Goal: Find specific page/section: Find specific page/section

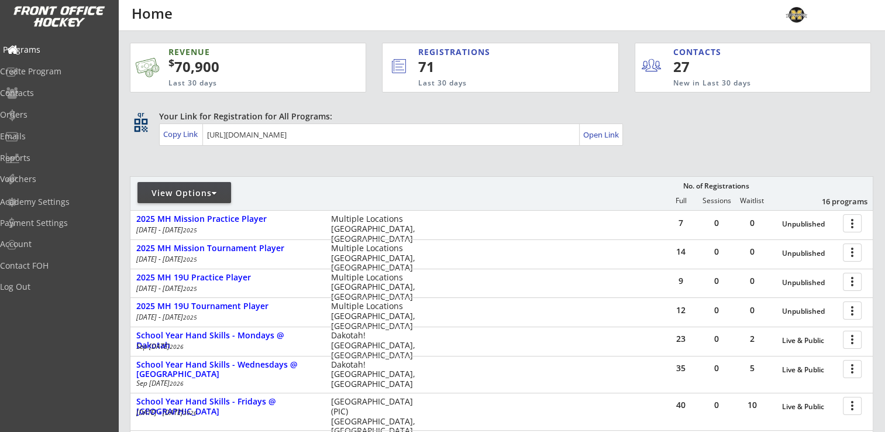
click at [54, 49] on div "Programs" at bounding box center [55, 50] width 105 height 8
click at [195, 185] on div "View Options" at bounding box center [185, 192] width 94 height 21
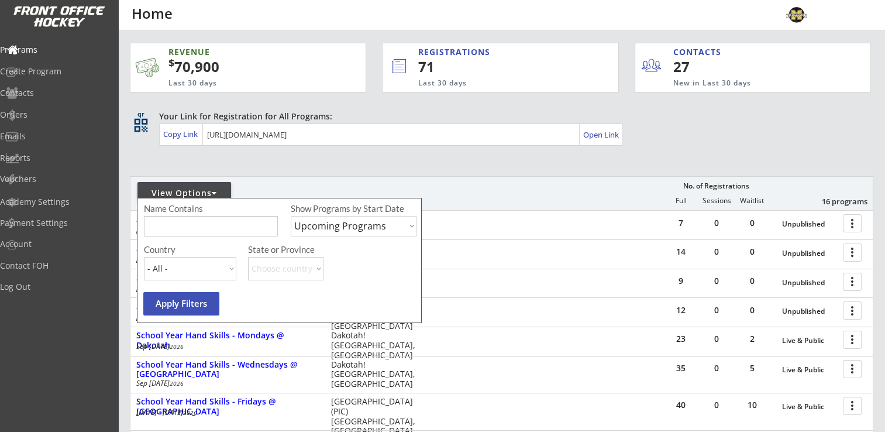
click at [324, 231] on select "Upcoming Programs Past Programs Specific Date Range" at bounding box center [354, 226] width 126 height 20
select select ""Past Programs""
click at [291, 216] on select "Upcoming Programs Past Programs Specific Date Range" at bounding box center [354, 226] width 126 height 20
click at [208, 294] on button "Apply Filters" at bounding box center [181, 303] width 76 height 23
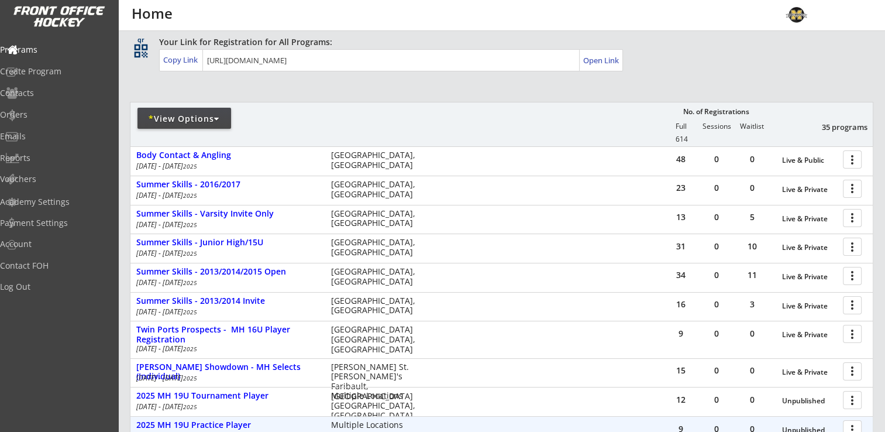
scroll to position [59, 0]
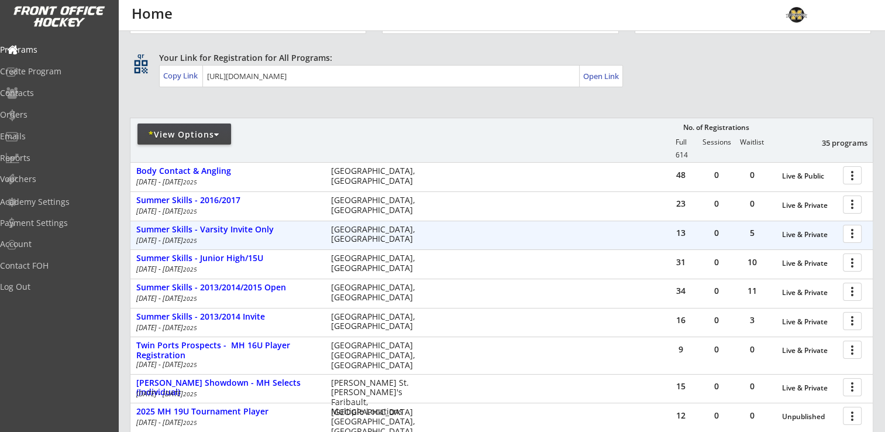
click at [860, 233] on div at bounding box center [854, 233] width 20 height 20
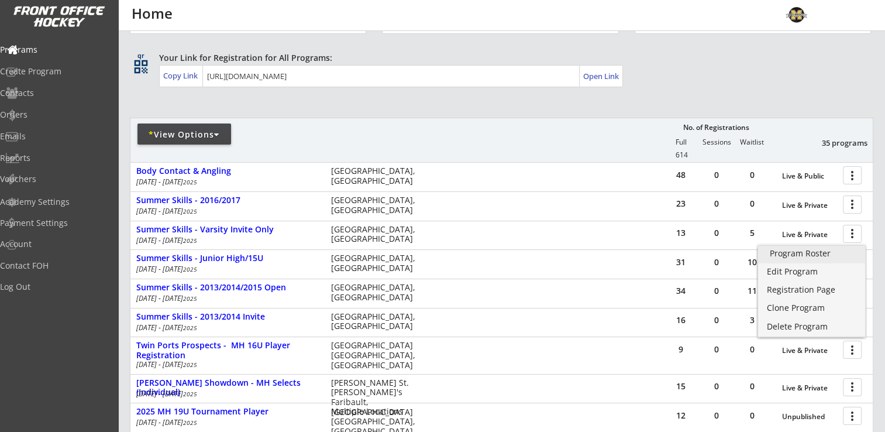
click at [810, 255] on div "Program Roster" at bounding box center [812, 253] width 84 height 8
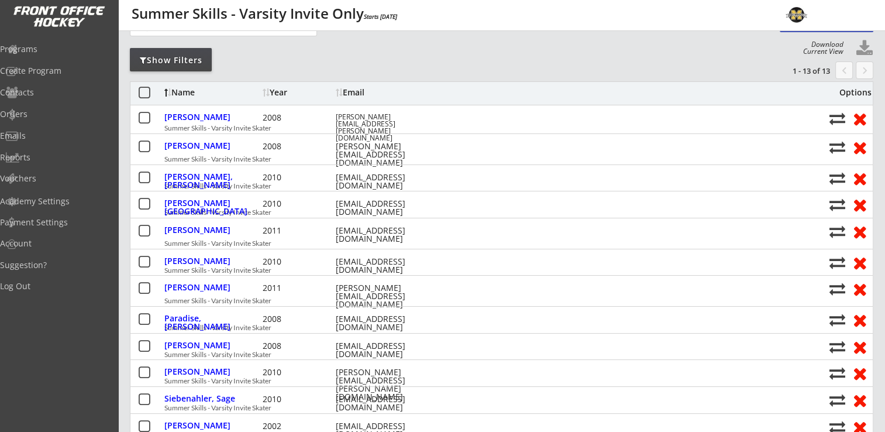
scroll to position [59, 0]
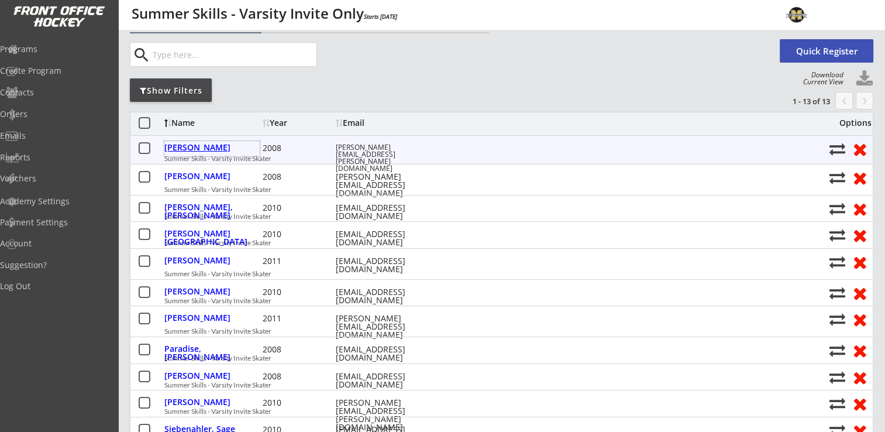
click at [199, 143] on div "Anthony, Abby" at bounding box center [211, 147] width 95 height 8
select select ""Adult Medium""
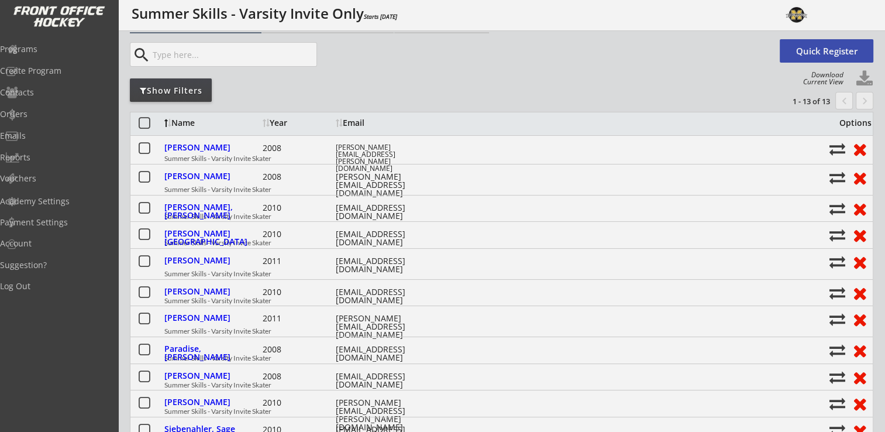
type input "Female"
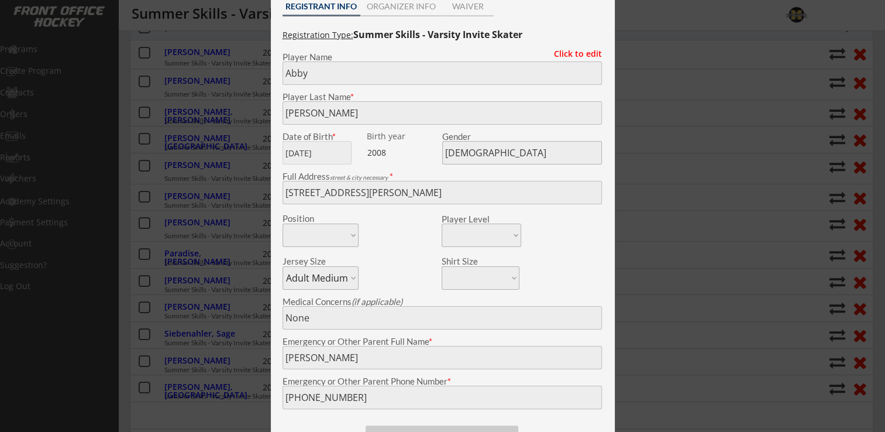
scroll to position [0, 0]
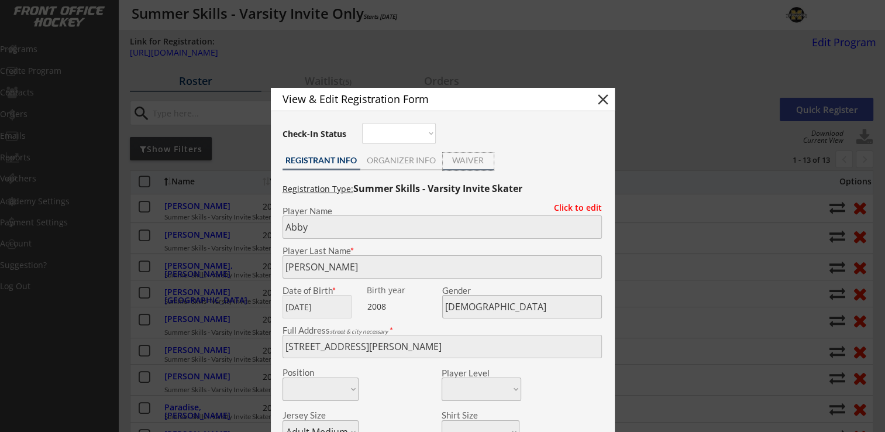
click at [466, 163] on div "WAIVER" at bounding box center [468, 160] width 51 height 8
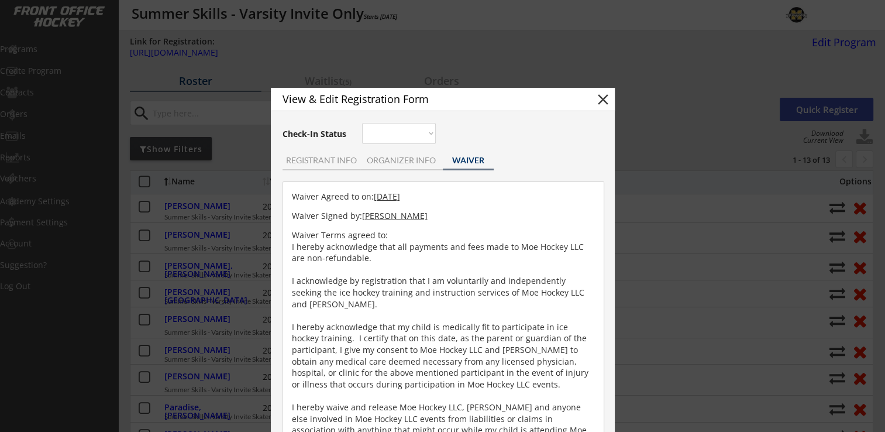
click at [605, 102] on button "close" at bounding box center [604, 100] width 18 height 18
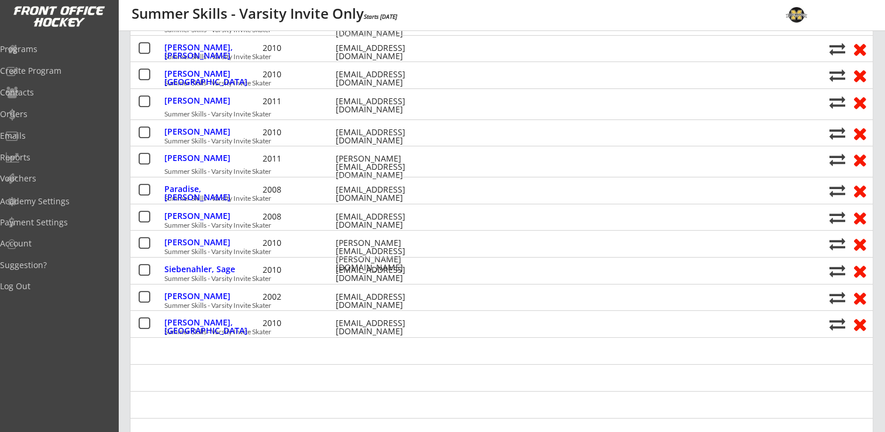
scroll to position [234, 0]
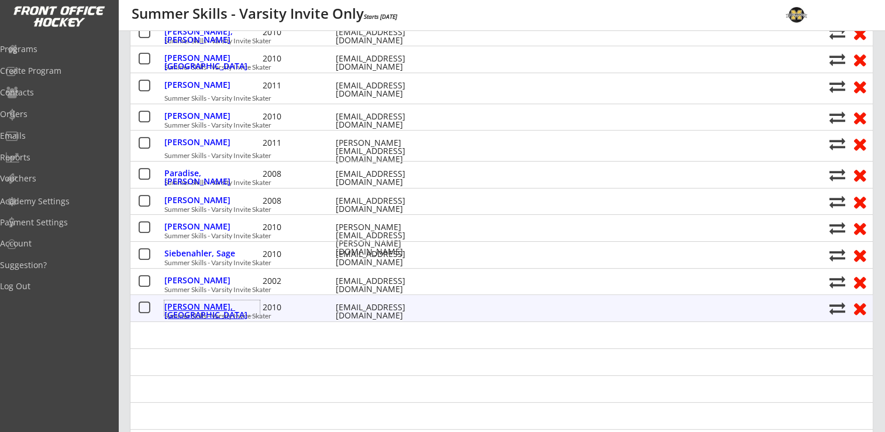
click at [199, 304] on div "Stevens, Addisyn" at bounding box center [211, 311] width 95 height 16
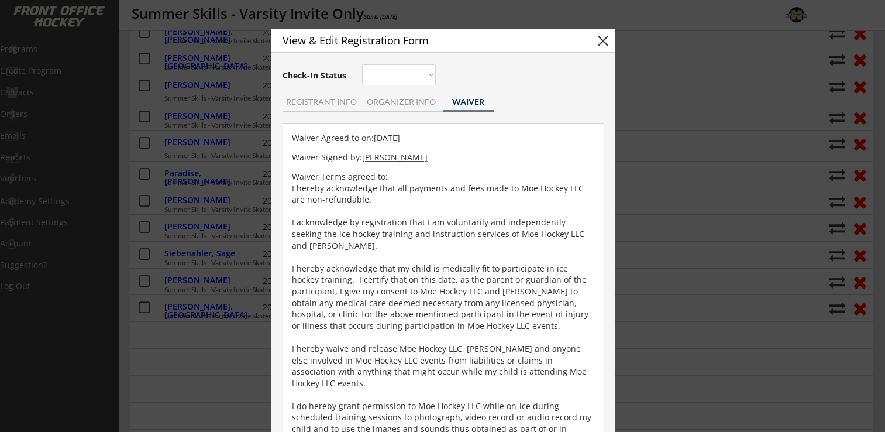
click at [600, 39] on button "close" at bounding box center [604, 41] width 18 height 18
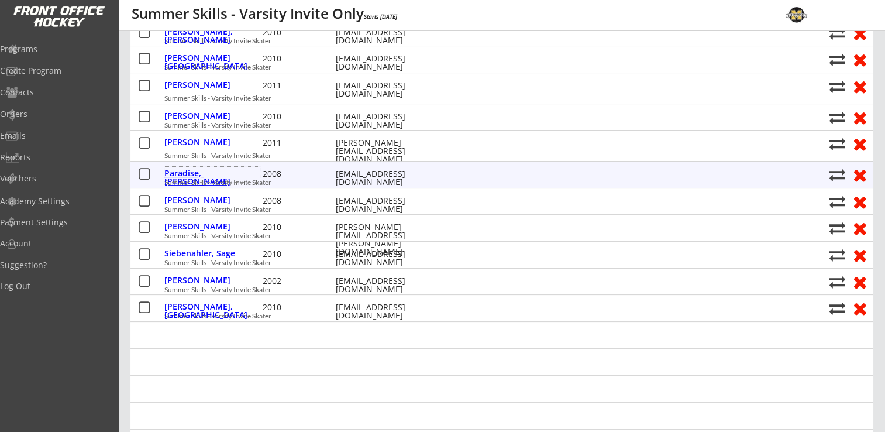
click at [214, 174] on div "Paradise, Anamaria" at bounding box center [211, 177] width 95 height 16
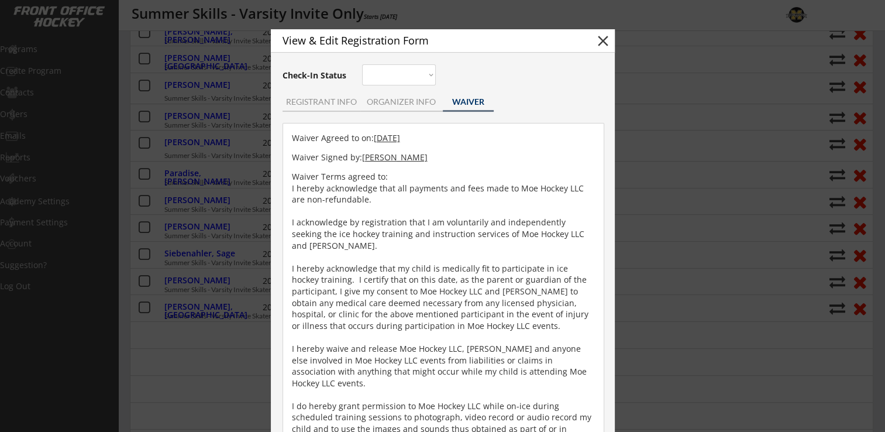
click at [603, 39] on button "close" at bounding box center [604, 41] width 18 height 18
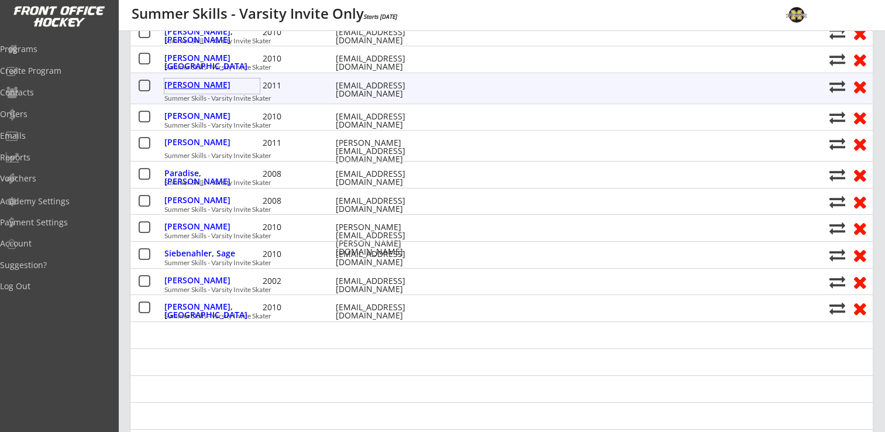
click at [195, 89] on div "Mcnee, Izzy" at bounding box center [211, 85] width 95 height 8
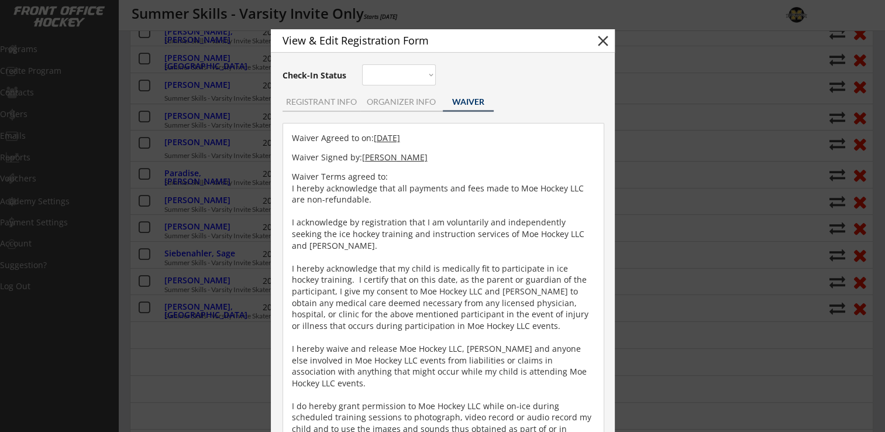
click at [604, 41] on button "close" at bounding box center [604, 41] width 18 height 18
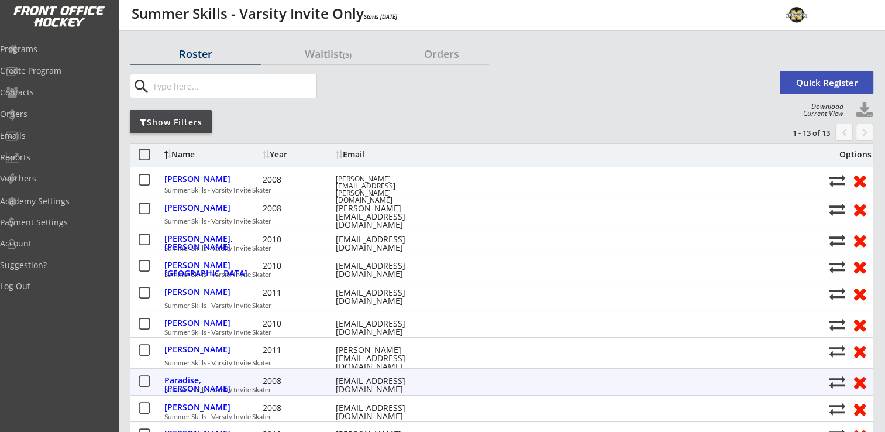
scroll to position [0, 0]
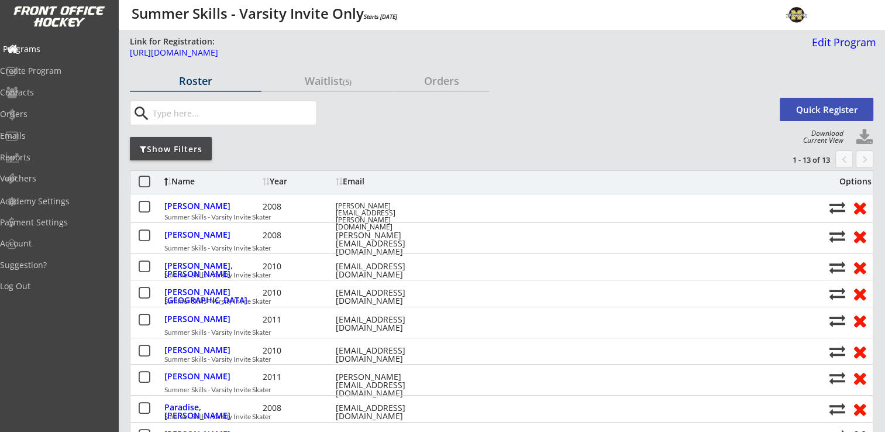
click at [39, 48] on div "Programs" at bounding box center [55, 49] width 105 height 8
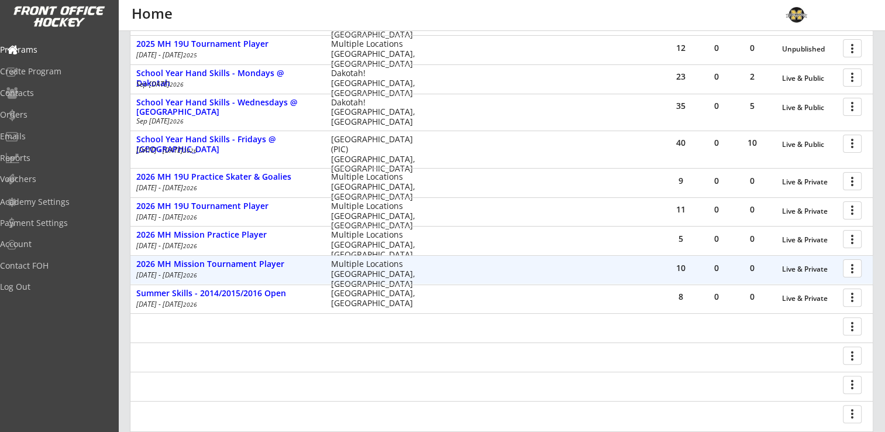
scroll to position [280, 0]
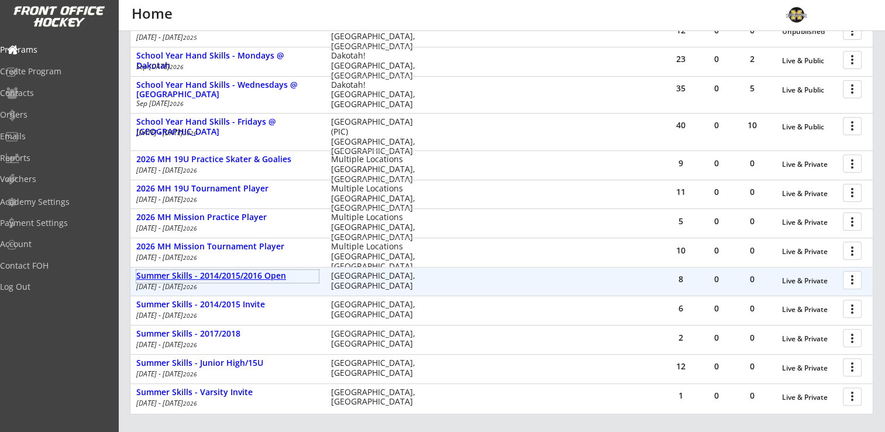
click at [256, 276] on div "Summer Skills - 2014/2015/2016 Open" at bounding box center [227, 276] width 183 height 10
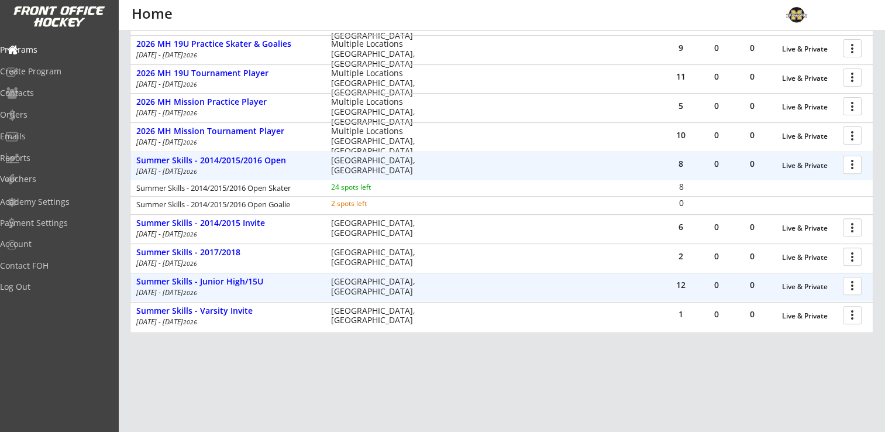
scroll to position [397, 0]
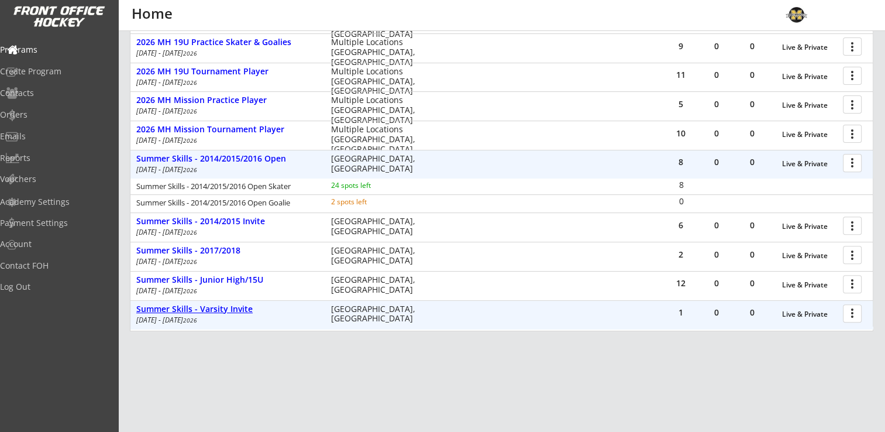
click at [223, 311] on div "Summer Skills - Varsity Invite" at bounding box center [227, 309] width 183 height 10
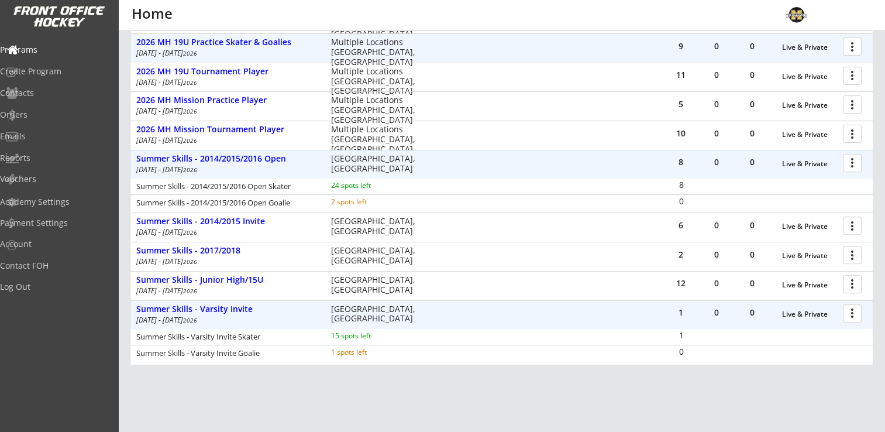
click at [861, 45] on div at bounding box center [854, 46] width 20 height 20
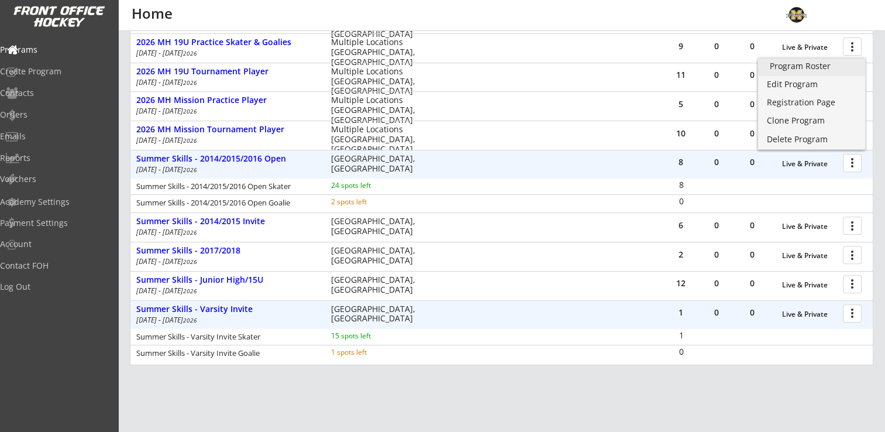
click at [811, 66] on div "Program Roster" at bounding box center [812, 66] width 84 height 8
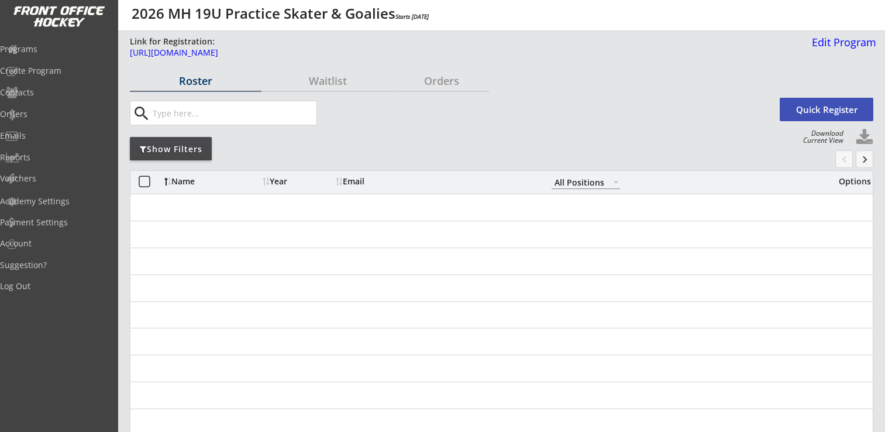
select select ""All Positions""
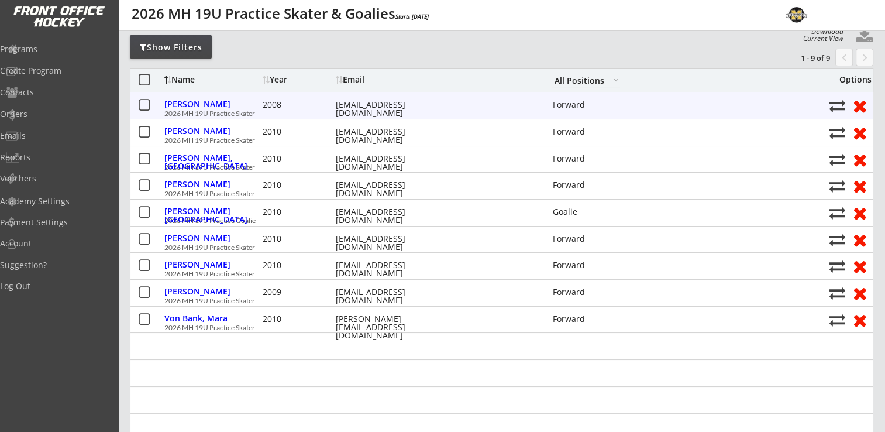
scroll to position [102, 0]
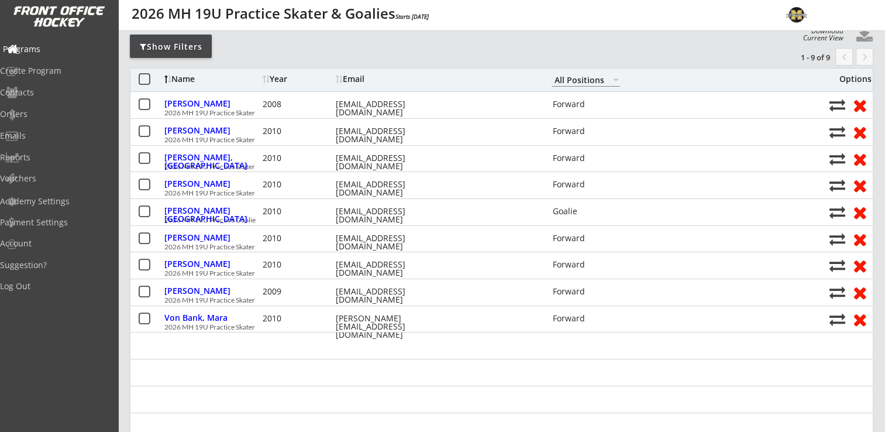
click at [36, 56] on div "Programs" at bounding box center [55, 50] width 111 height 20
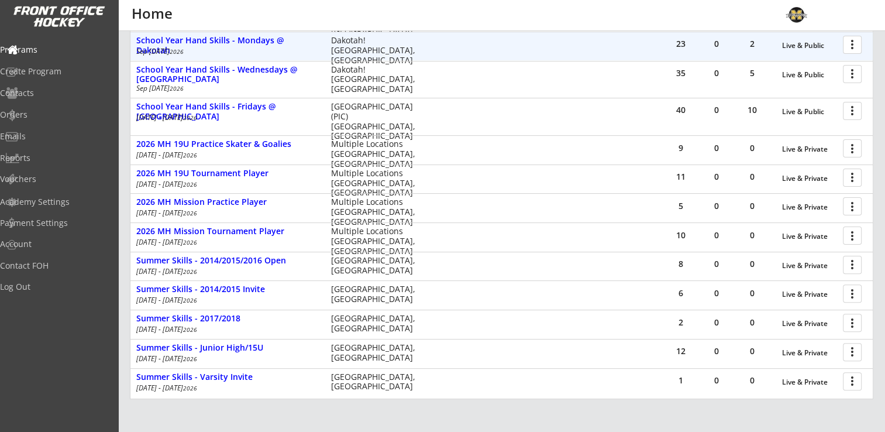
scroll to position [296, 0]
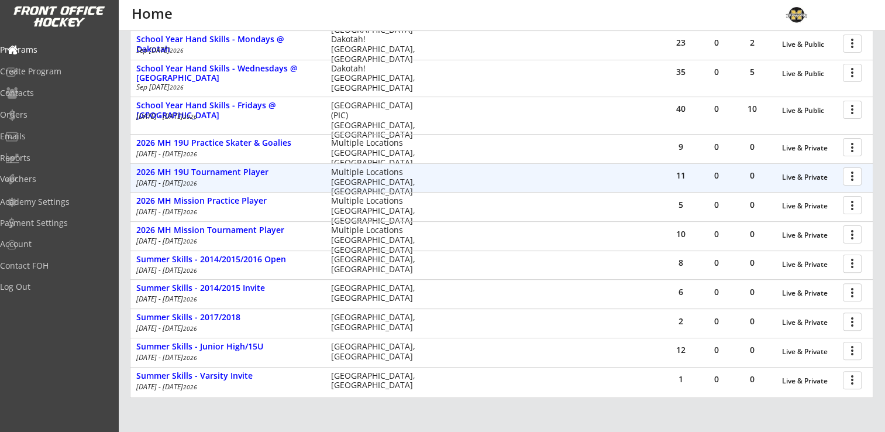
click at [859, 175] on div at bounding box center [854, 176] width 20 height 20
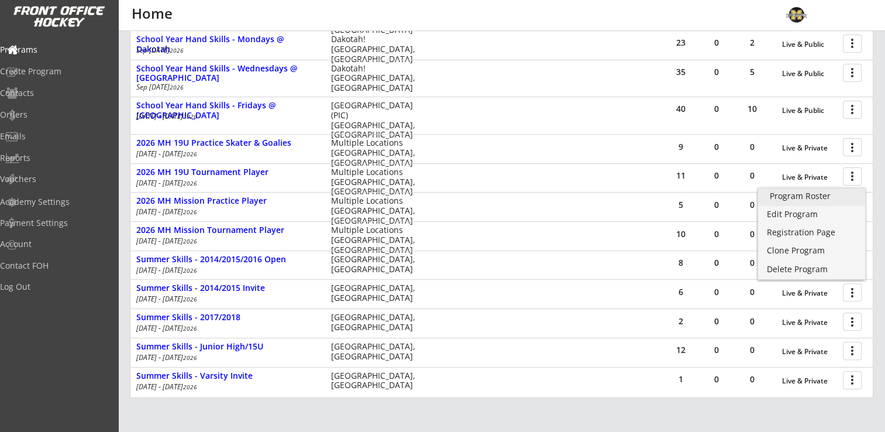
click at [802, 202] on link "Program Roster" at bounding box center [811, 197] width 107 height 18
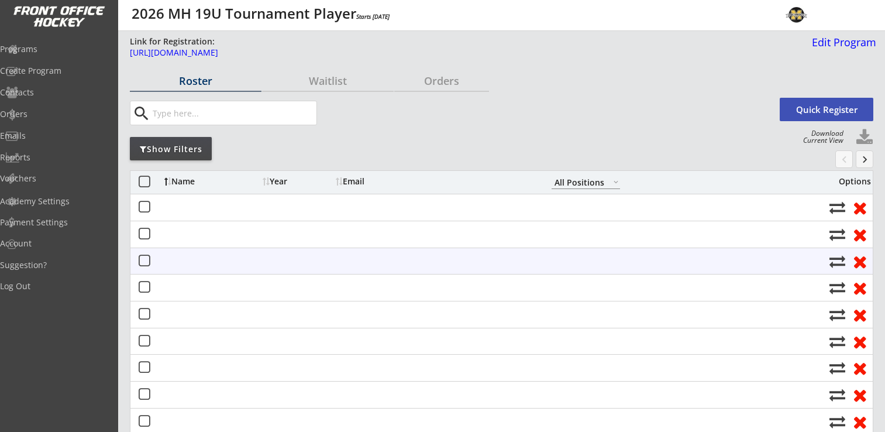
select select ""All Positions""
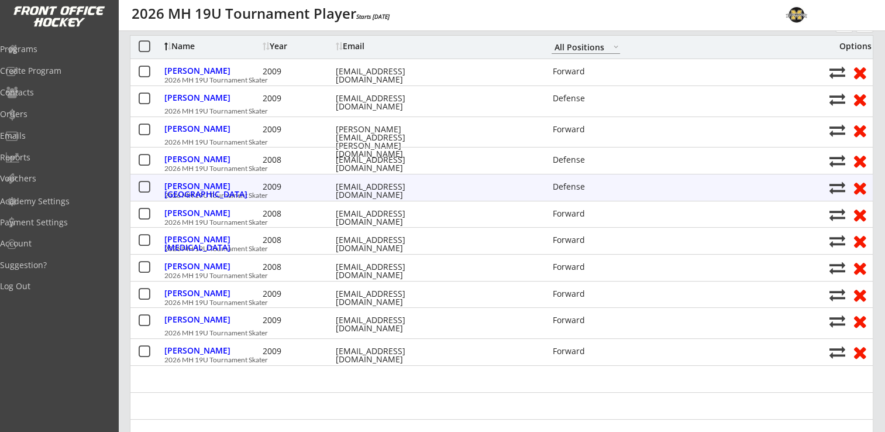
scroll to position [145, 0]
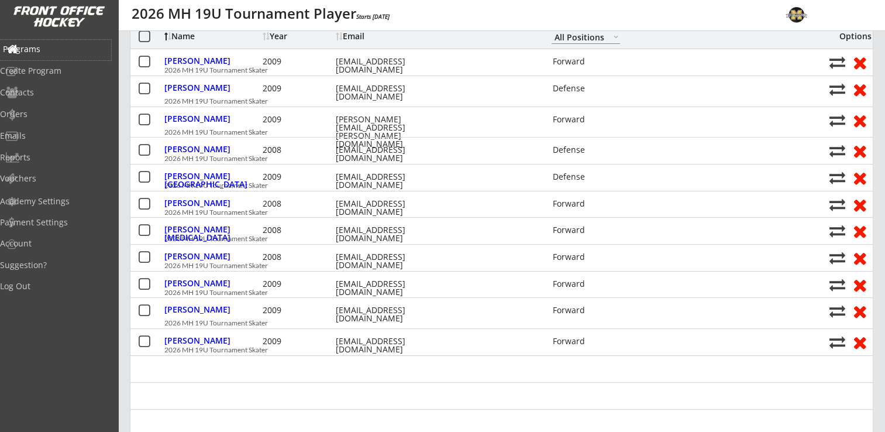
click at [56, 47] on div "Programs" at bounding box center [55, 49] width 105 height 8
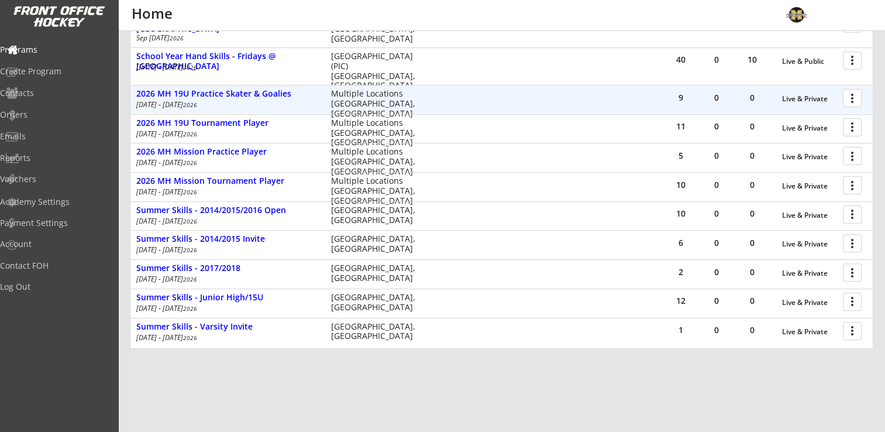
scroll to position [346, 0]
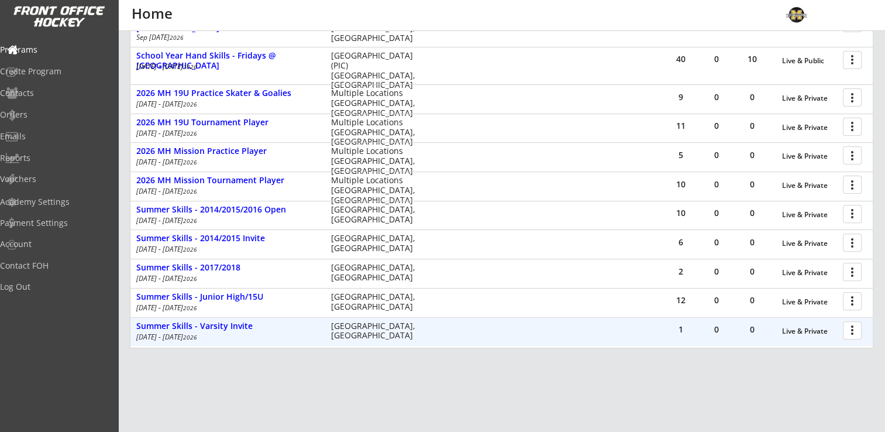
click at [858, 328] on div at bounding box center [854, 330] width 20 height 20
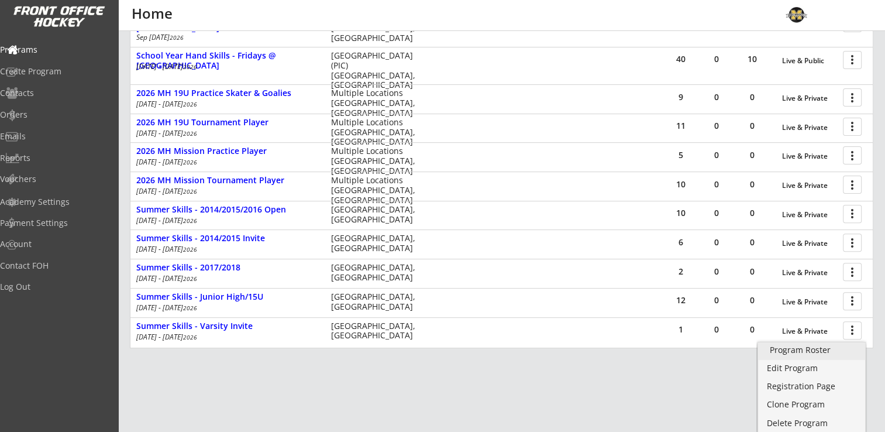
click at [807, 355] on link "Program Roster" at bounding box center [811, 351] width 107 height 18
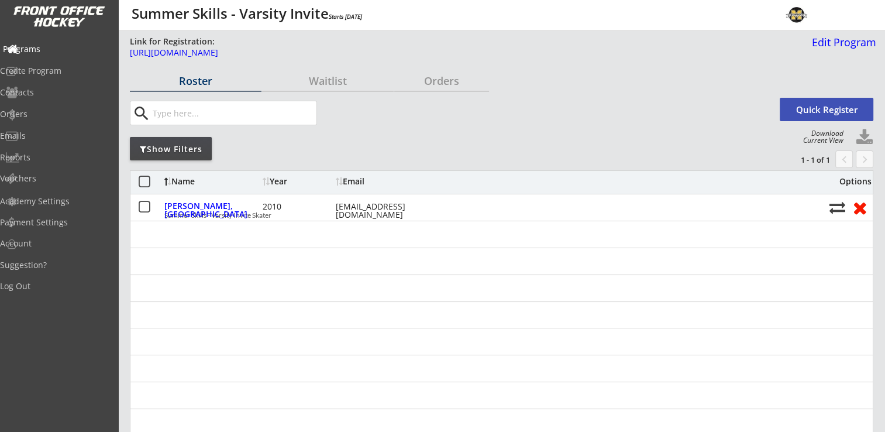
click at [47, 51] on div "Programs" at bounding box center [55, 49] width 105 height 8
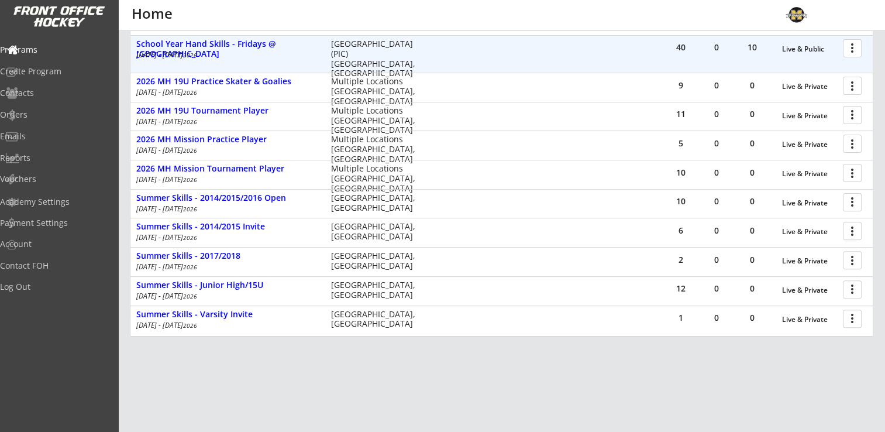
scroll to position [397, 0]
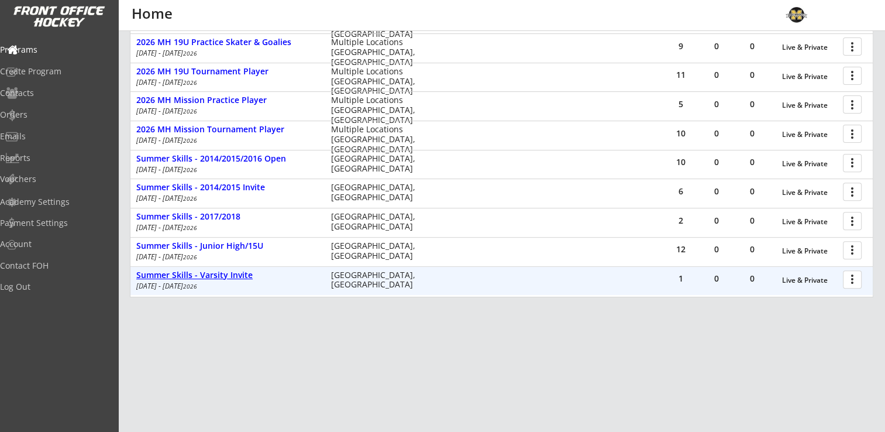
click at [231, 273] on div "Summer Skills - Varsity Invite" at bounding box center [227, 275] width 183 height 10
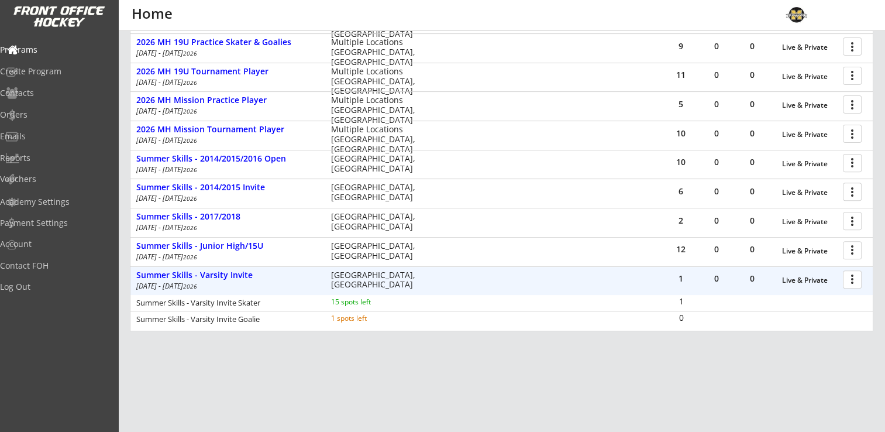
click at [851, 274] on div at bounding box center [854, 279] width 20 height 20
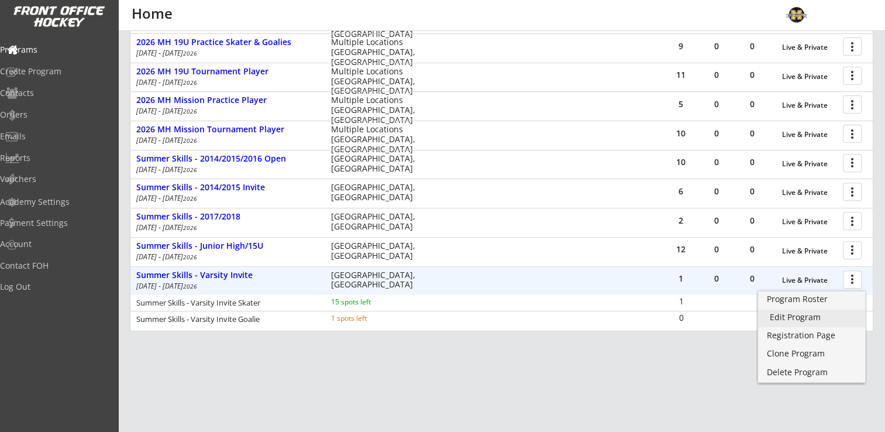
click at [793, 322] on link "Edit Program" at bounding box center [811, 319] width 107 height 18
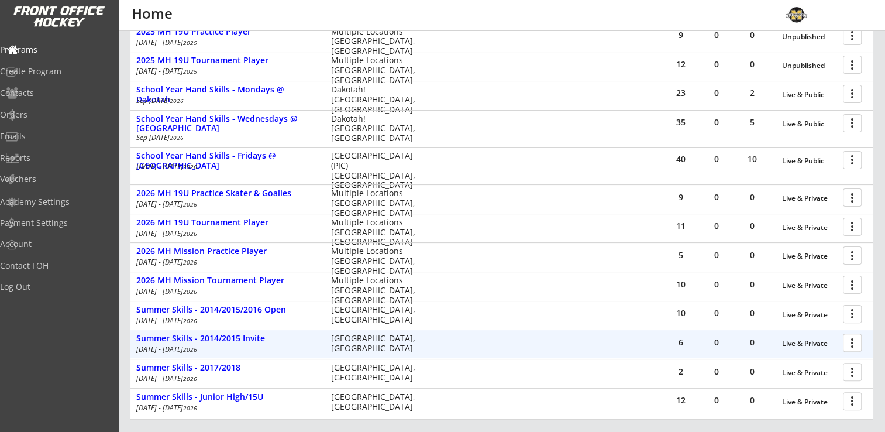
scroll to position [367, 0]
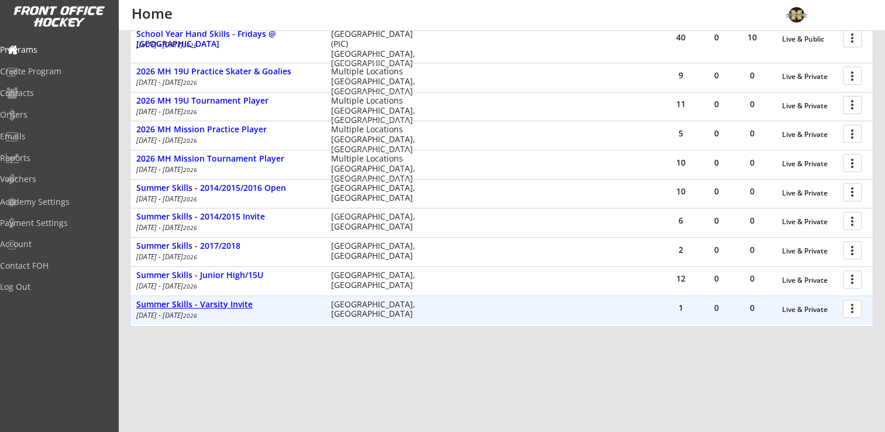
click at [193, 305] on div "Summer Skills - Varsity Invite" at bounding box center [227, 305] width 183 height 10
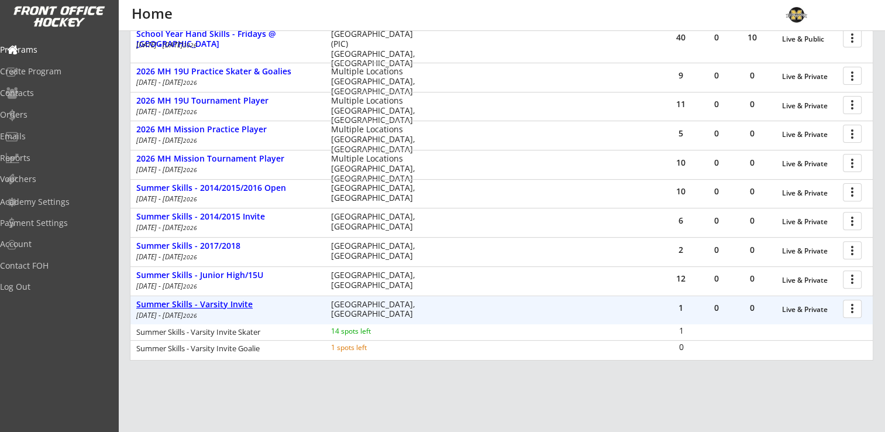
click at [193, 305] on div "Summer Skills - Varsity Invite" at bounding box center [227, 305] width 183 height 10
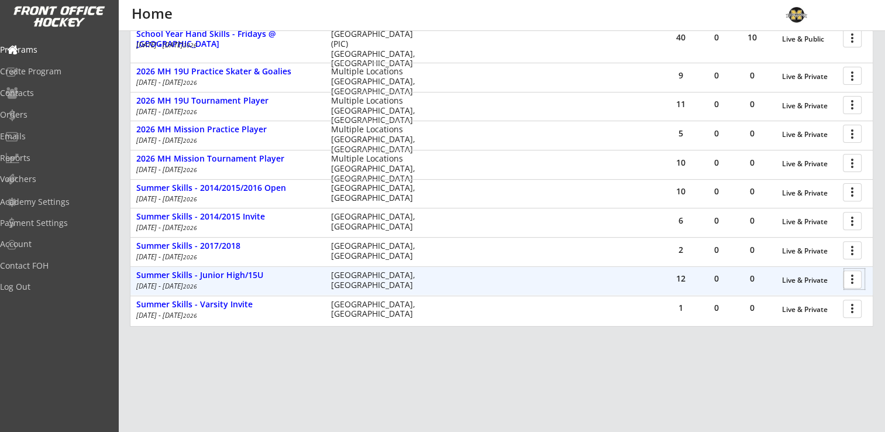
click at [849, 276] on div at bounding box center [854, 279] width 20 height 20
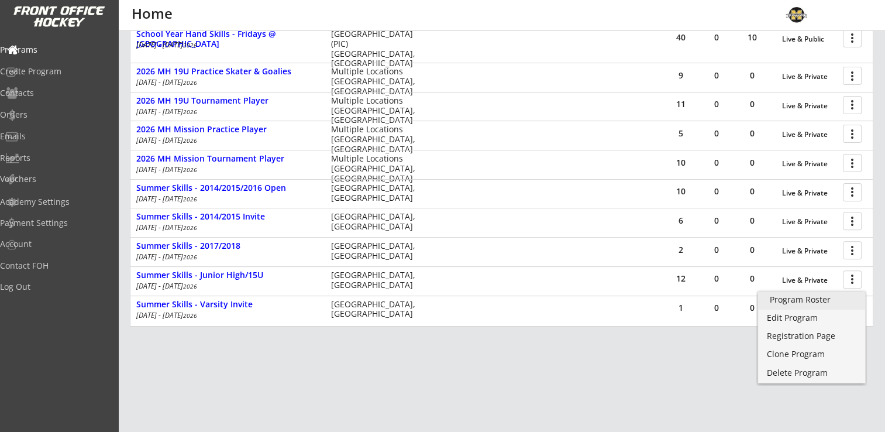
click at [814, 297] on div "Program Roster" at bounding box center [812, 300] width 84 height 8
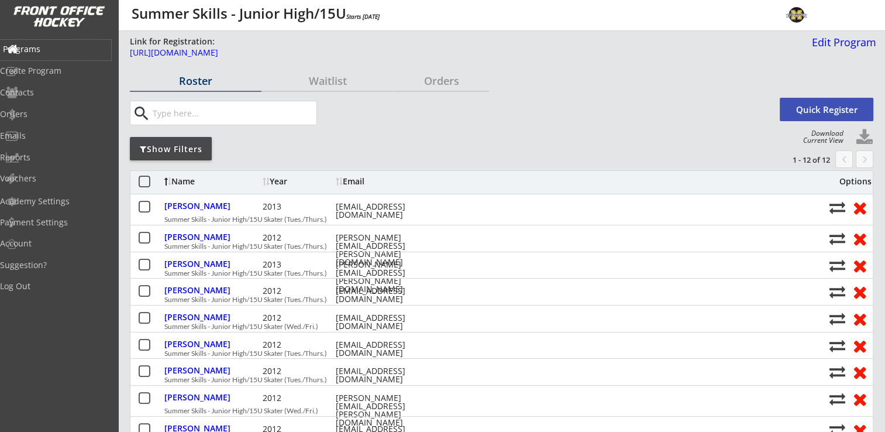
click at [59, 49] on div "Programs" at bounding box center [55, 49] width 105 height 8
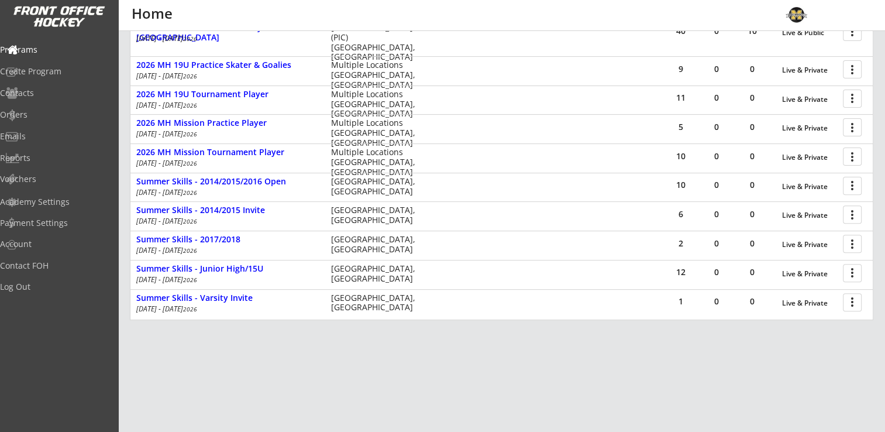
scroll to position [397, 0]
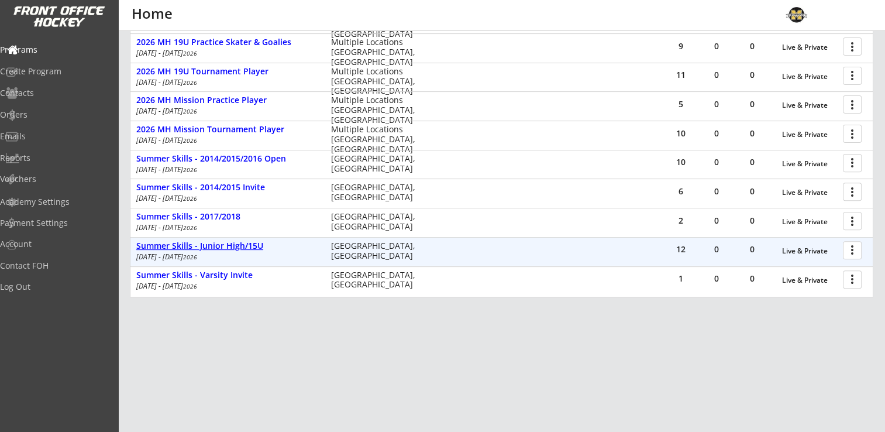
click at [202, 242] on div "Summer Skills - Junior High/15U" at bounding box center [227, 246] width 183 height 10
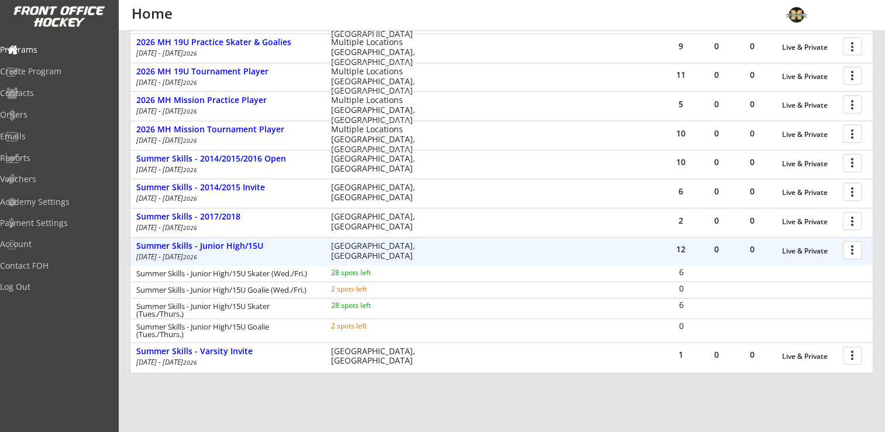
click at [854, 252] on div at bounding box center [854, 249] width 20 height 20
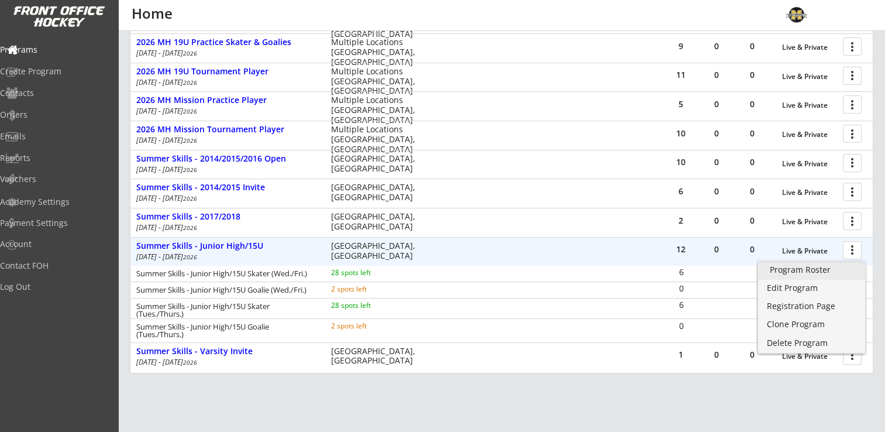
click at [803, 270] on div "Program Roster" at bounding box center [812, 270] width 84 height 8
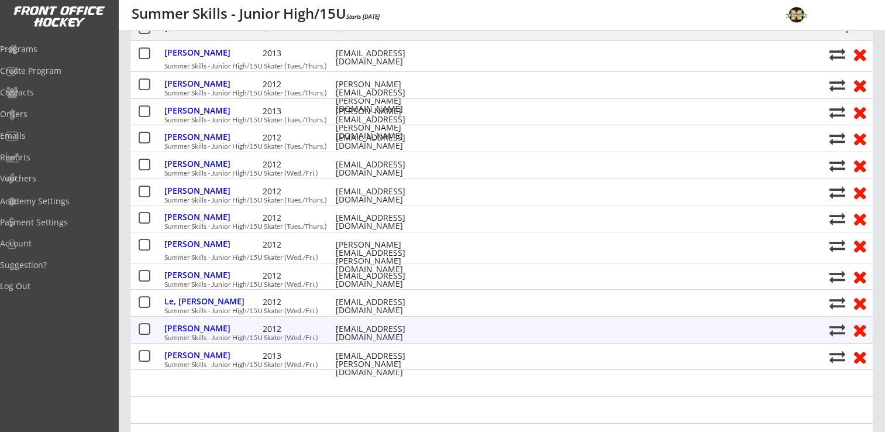
scroll to position [152, 0]
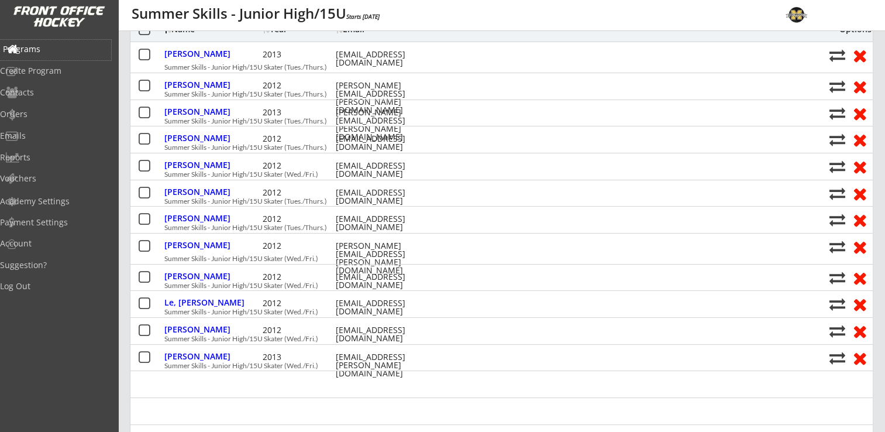
click at [44, 50] on div "Programs" at bounding box center [55, 49] width 105 height 8
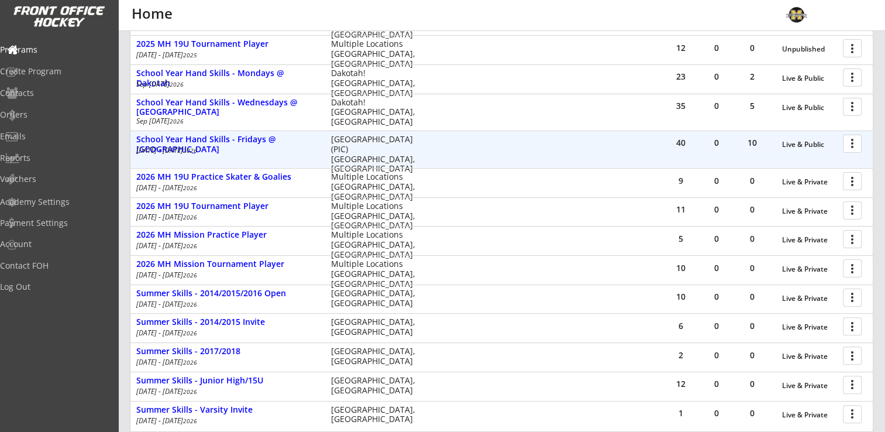
scroll to position [351, 0]
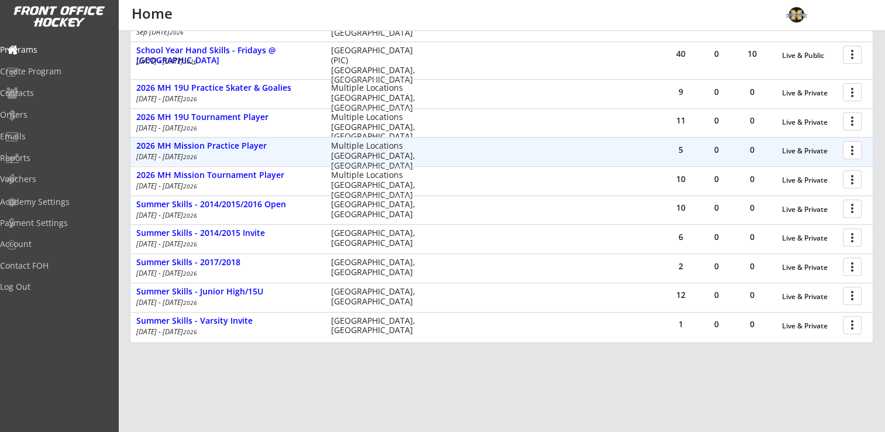
click at [855, 150] on div at bounding box center [854, 149] width 20 height 20
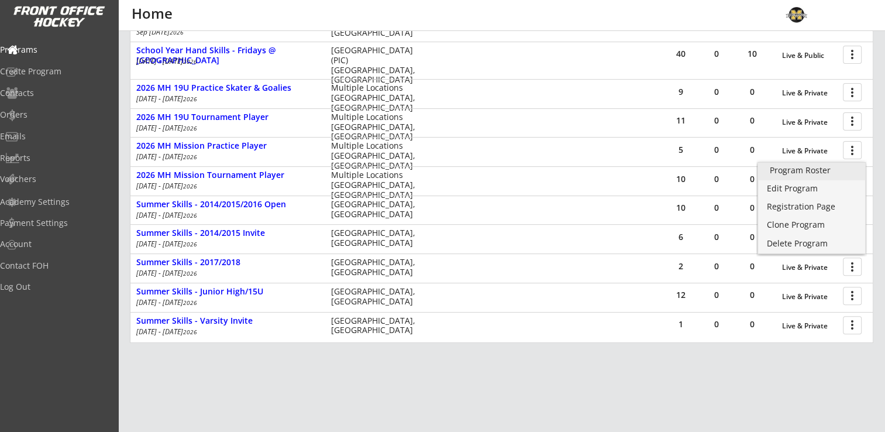
click at [847, 168] on div "Program Roster" at bounding box center [812, 170] width 84 height 8
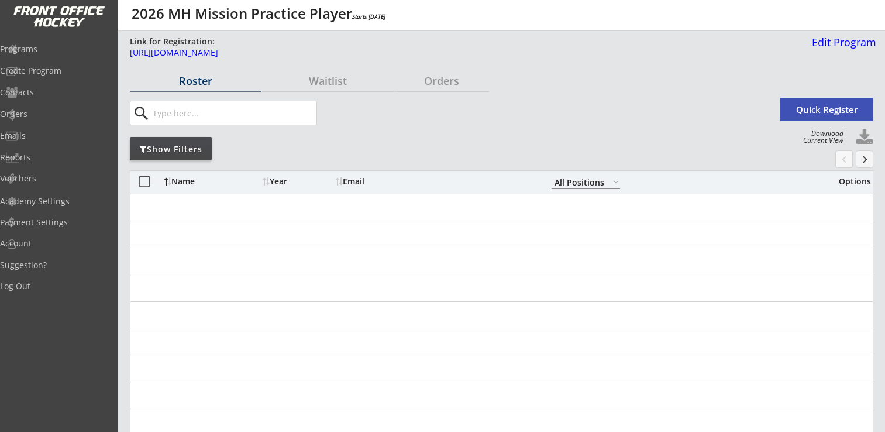
select select ""All Positions""
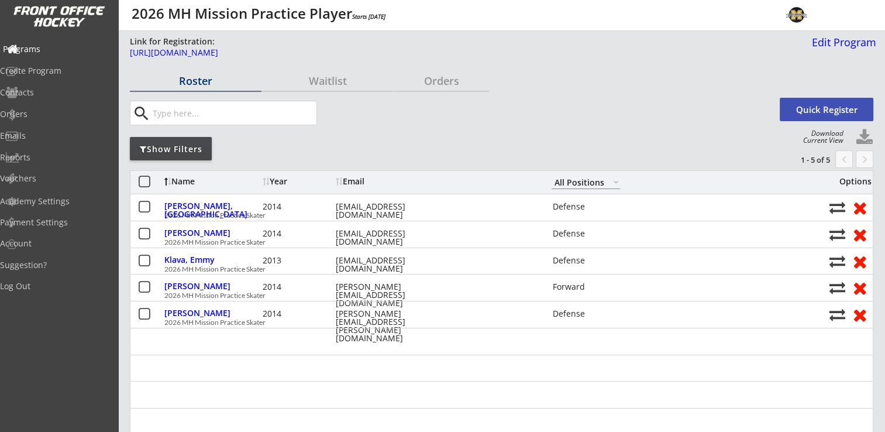
click at [44, 45] on div "Programs" at bounding box center [55, 49] width 105 height 8
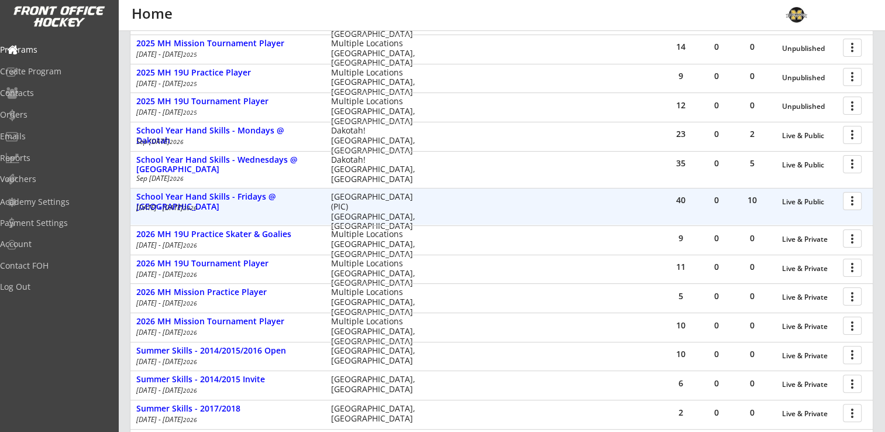
scroll to position [367, 0]
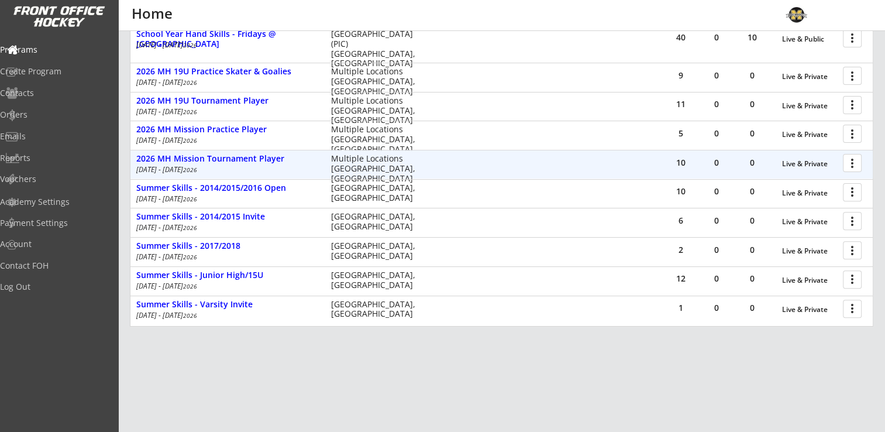
click at [850, 163] on div at bounding box center [854, 162] width 20 height 20
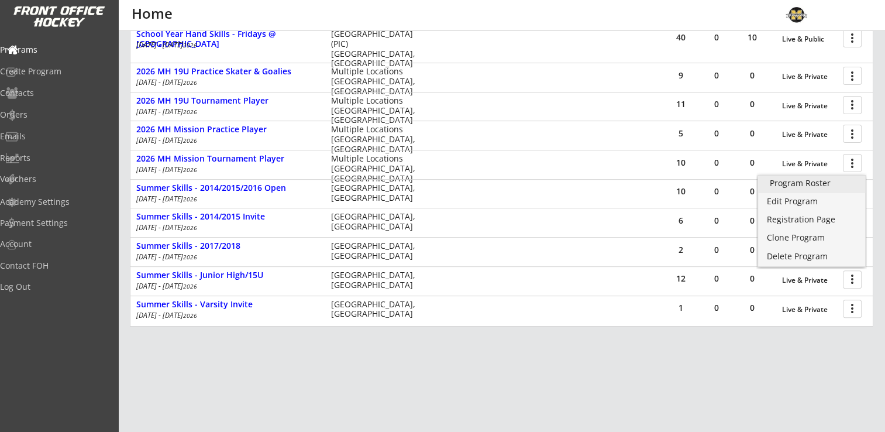
click at [826, 181] on div "Program Roster" at bounding box center [812, 183] width 84 height 8
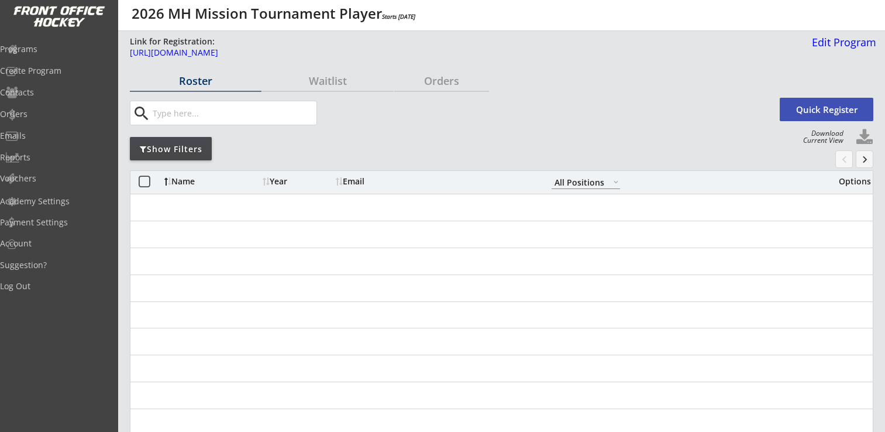
select select ""All Positions""
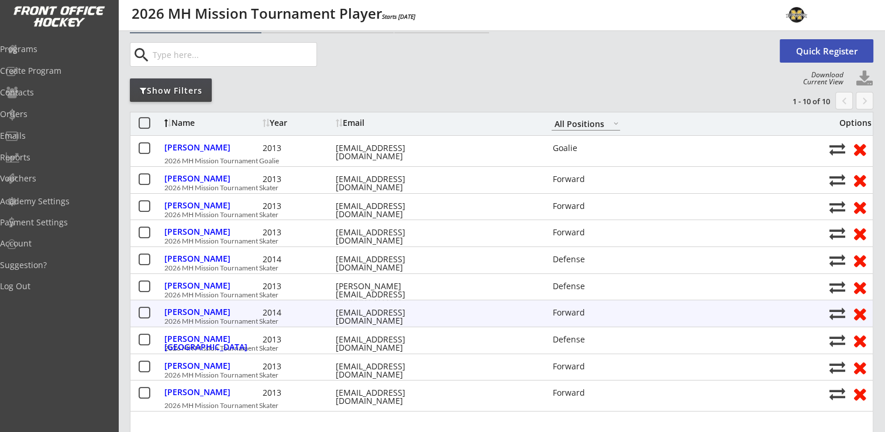
scroll to position [117, 0]
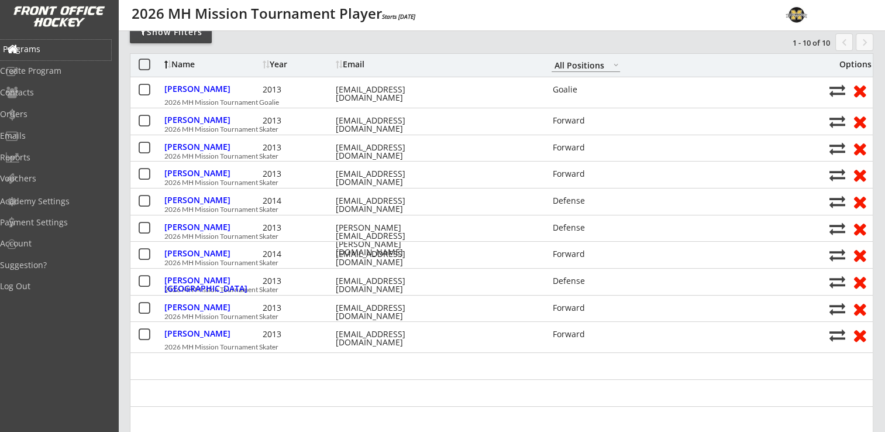
click at [35, 47] on div "Programs" at bounding box center [55, 49] width 105 height 8
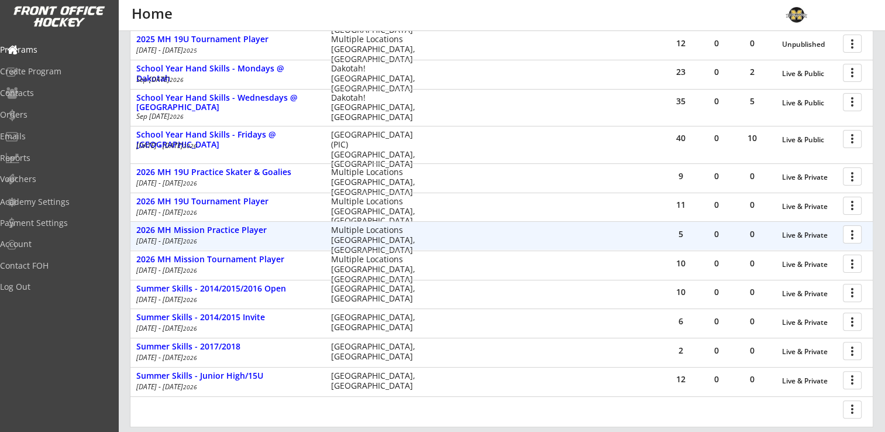
scroll to position [293, 0]
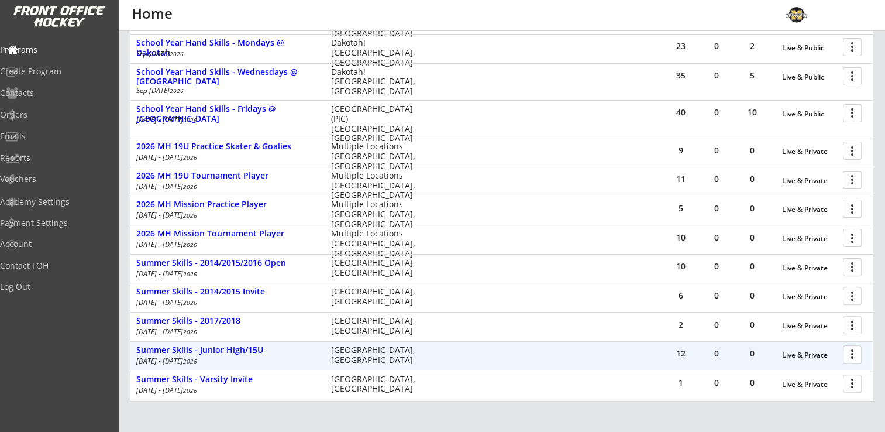
click at [852, 356] on div at bounding box center [854, 353] width 20 height 20
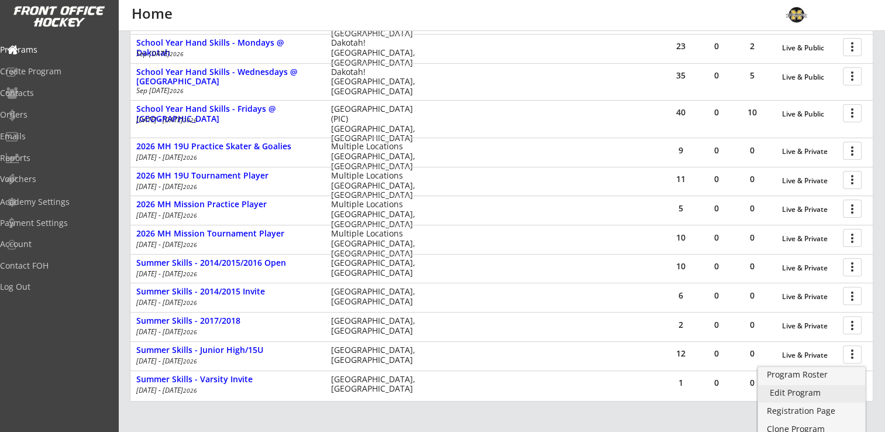
click at [793, 391] on div "Edit Program" at bounding box center [812, 393] width 84 height 8
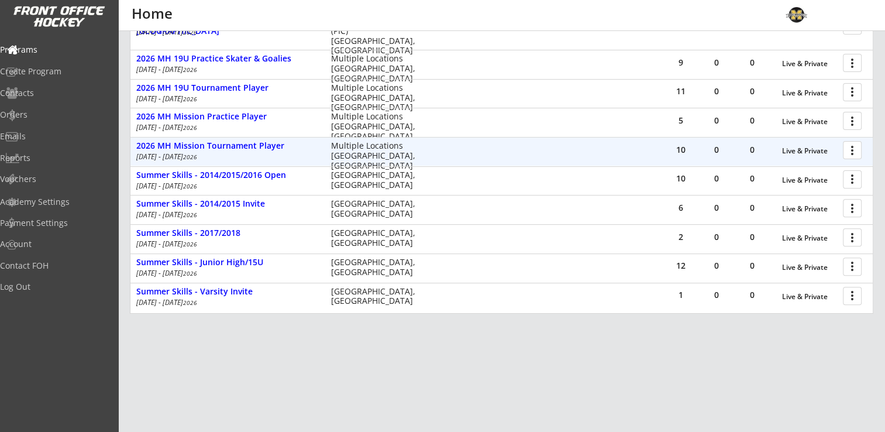
scroll to position [397, 0]
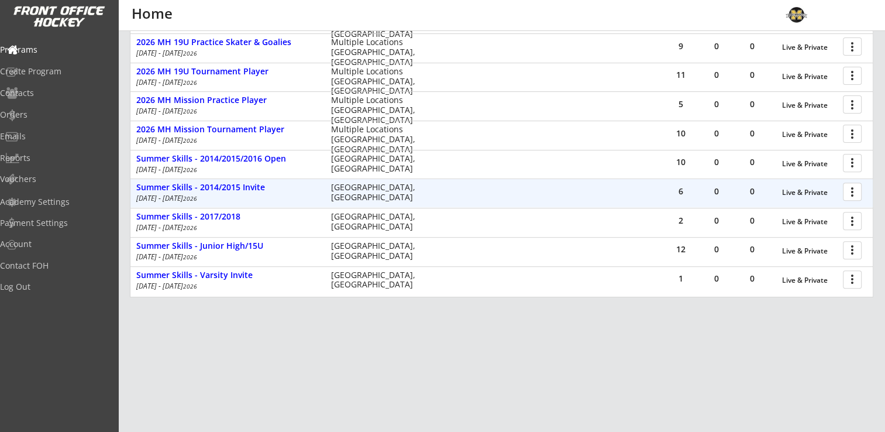
click at [853, 192] on div at bounding box center [854, 191] width 20 height 20
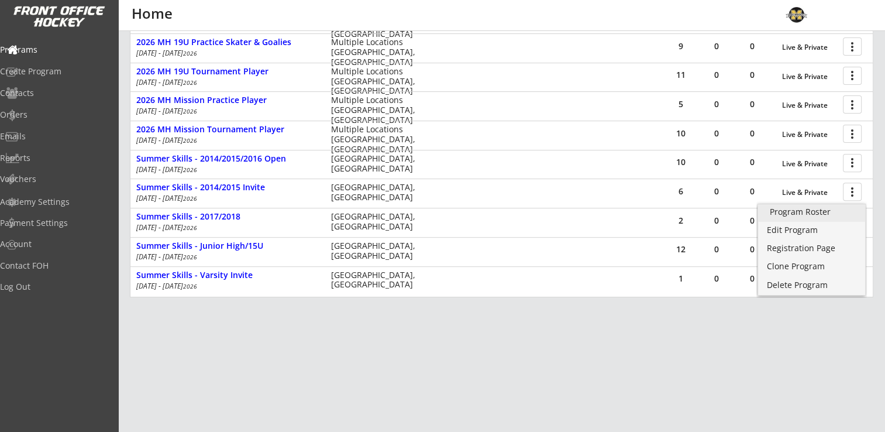
click at [820, 208] on div "Program Roster" at bounding box center [812, 212] width 84 height 8
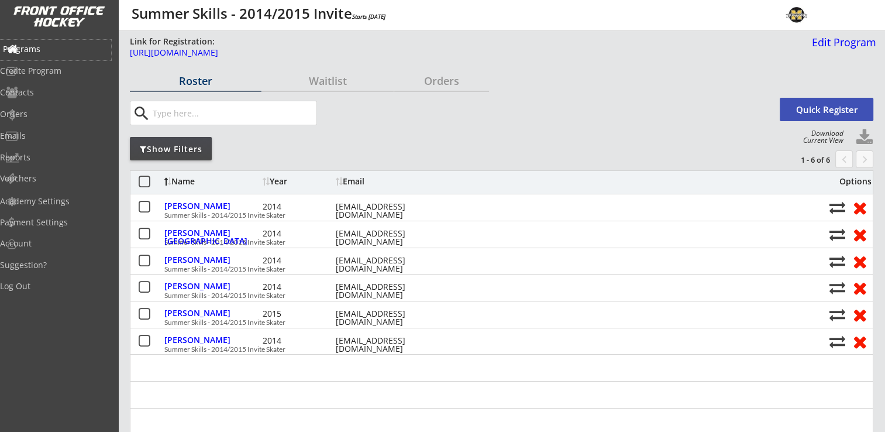
click at [37, 42] on div "Programs" at bounding box center [55, 50] width 111 height 20
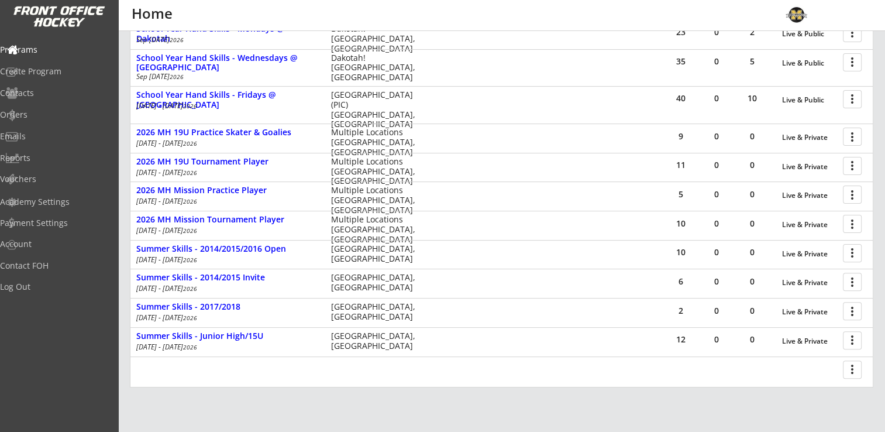
scroll to position [367, 0]
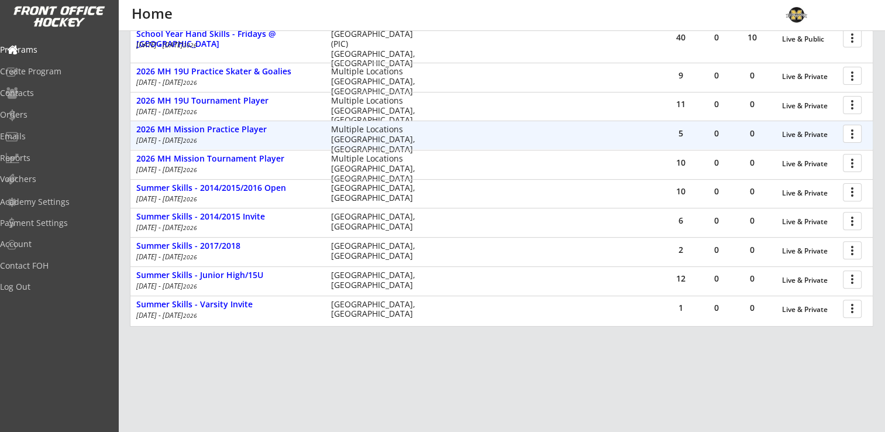
click at [852, 137] on div at bounding box center [854, 133] width 20 height 20
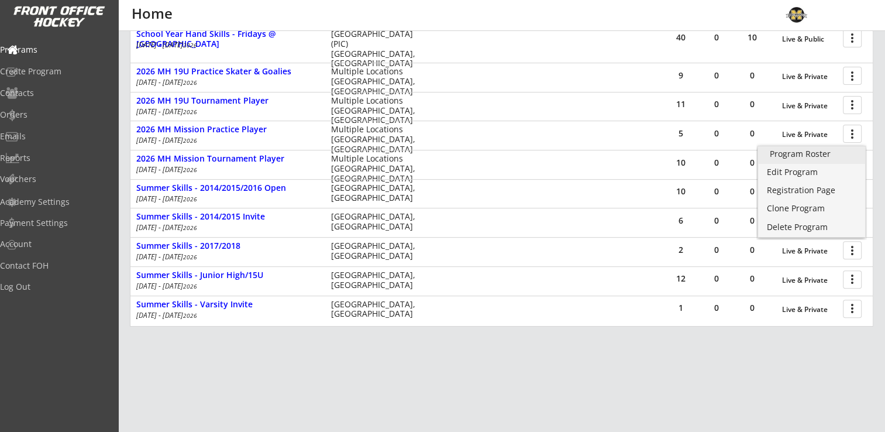
click at [817, 153] on div "Program Roster" at bounding box center [812, 154] width 84 height 8
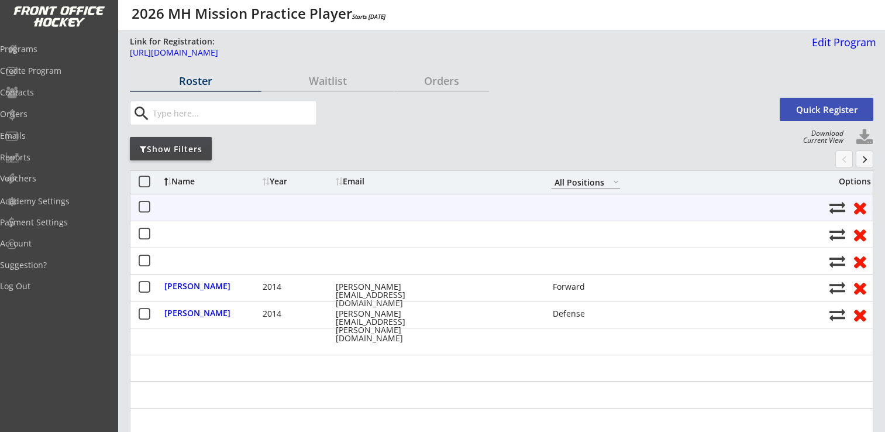
select select ""All Positions""
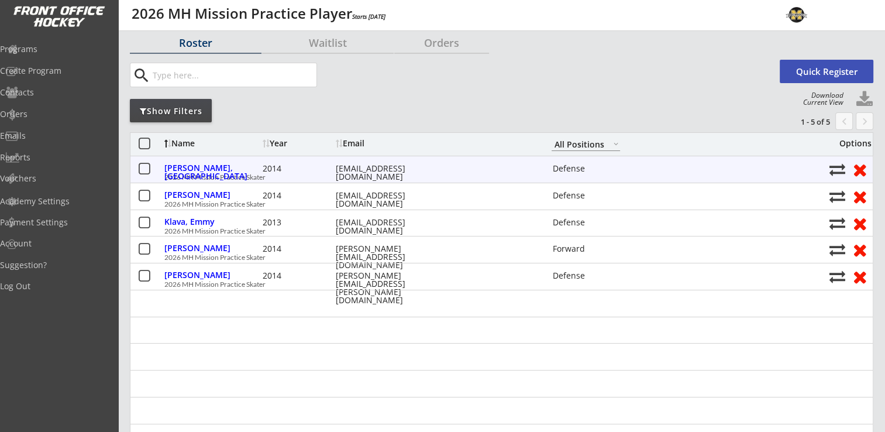
scroll to position [59, 0]
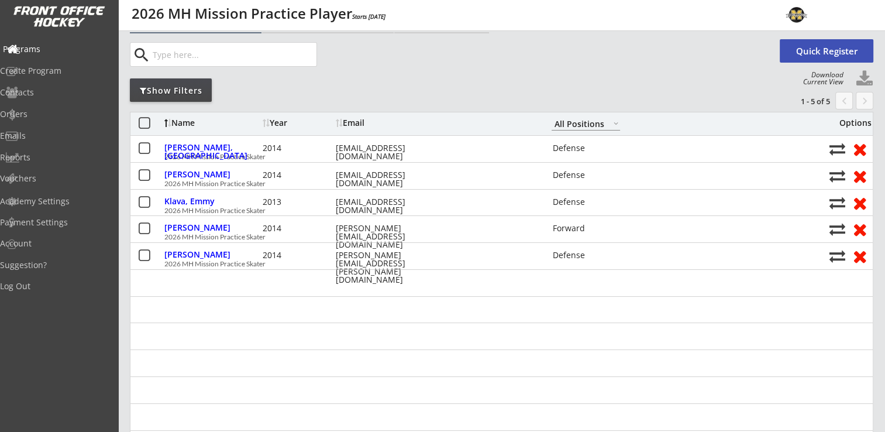
click at [40, 47] on div "Programs" at bounding box center [55, 49] width 105 height 8
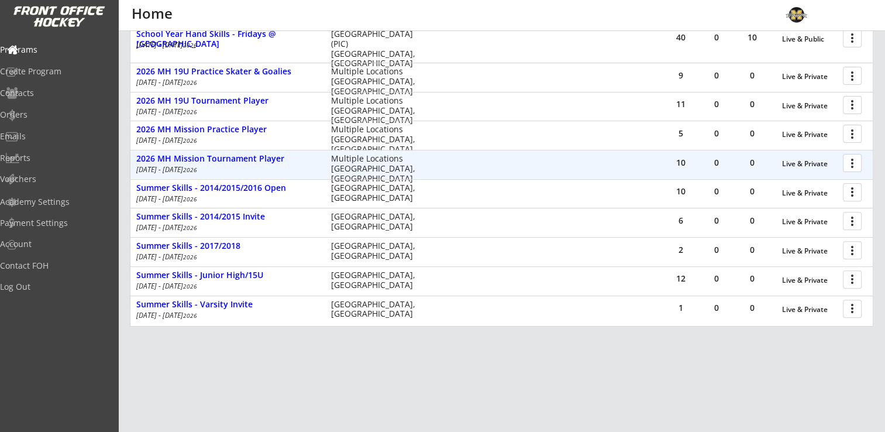
scroll to position [397, 0]
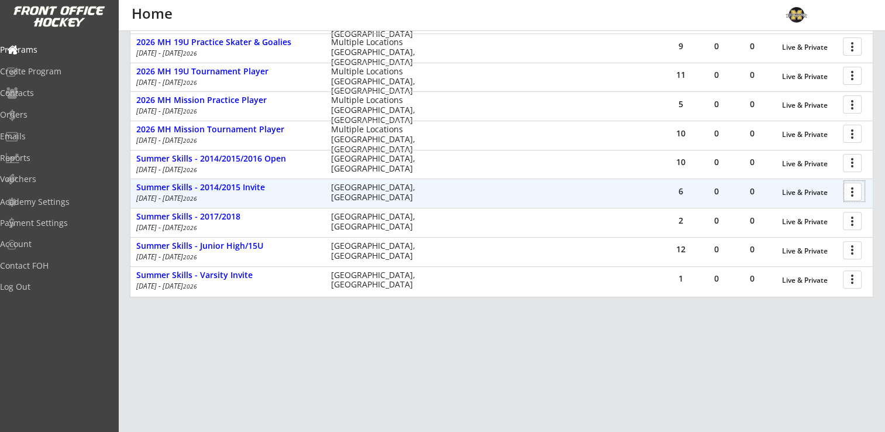
click at [852, 193] on div at bounding box center [854, 191] width 20 height 20
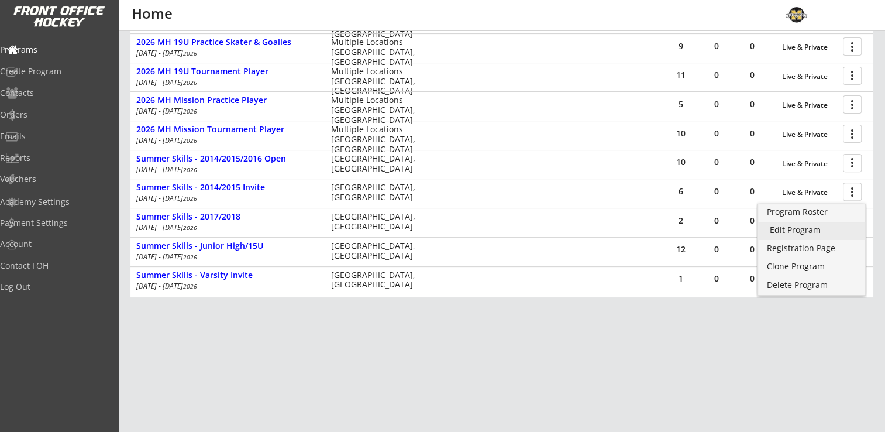
click at [801, 231] on div "Edit Program" at bounding box center [812, 230] width 84 height 8
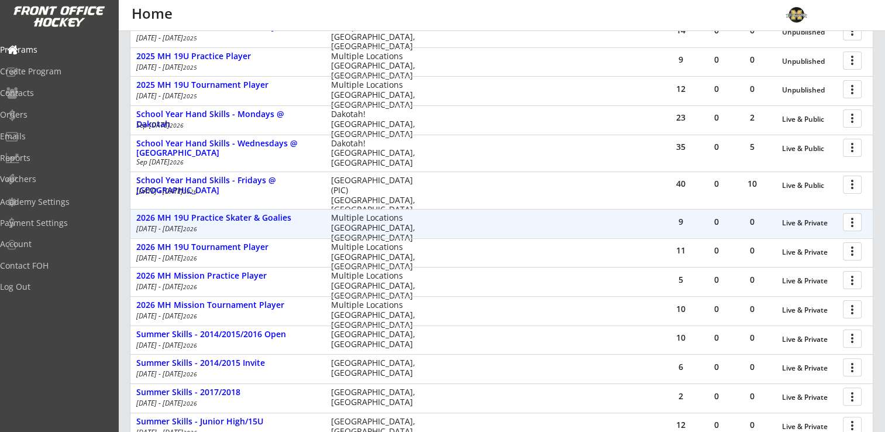
scroll to position [397, 0]
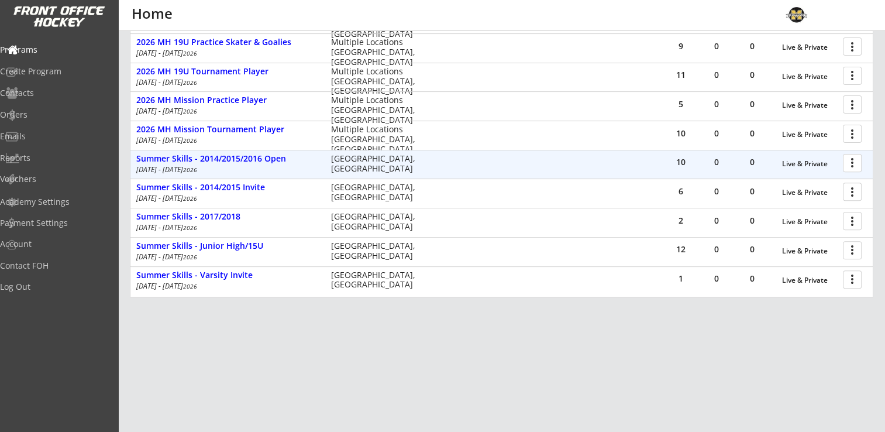
click at [853, 167] on div at bounding box center [854, 162] width 20 height 20
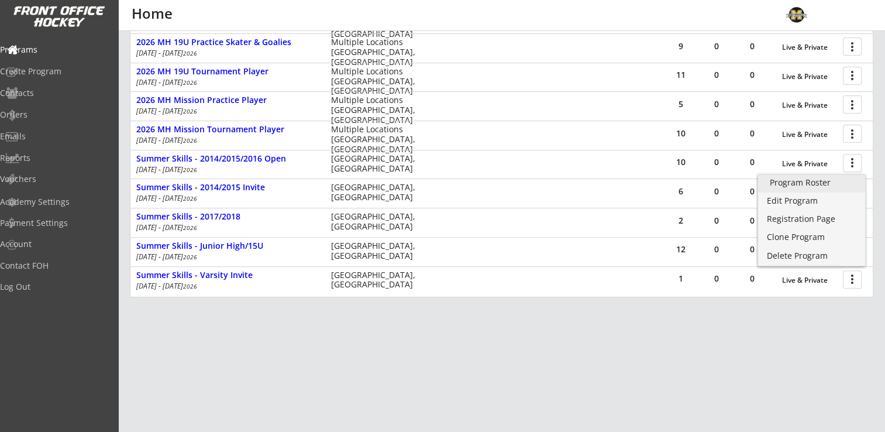
click at [817, 178] on div "Program Roster" at bounding box center [812, 182] width 84 height 8
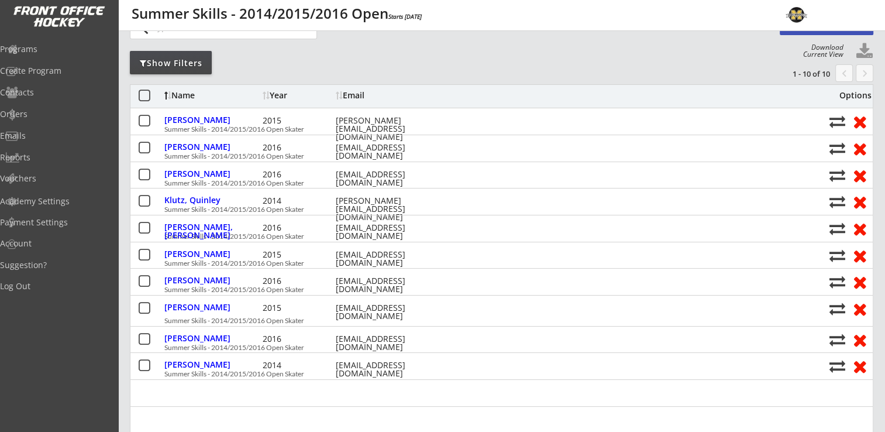
scroll to position [87, 0]
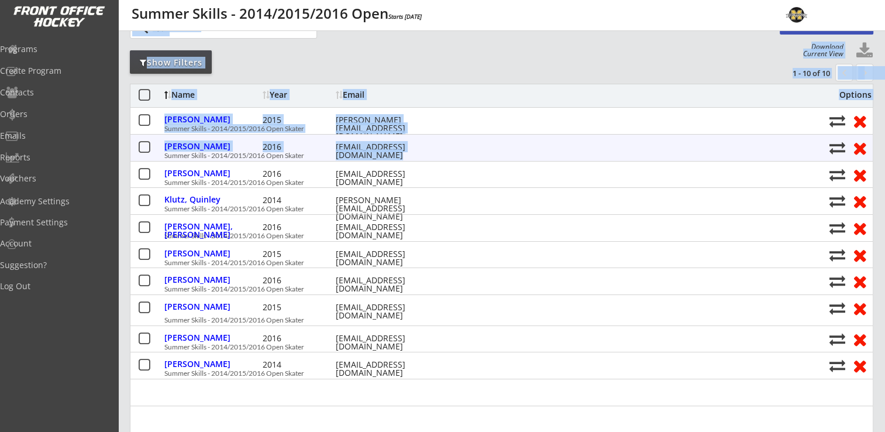
drag, startPoint x: 0, startPoint y: 0, endPoint x: 467, endPoint y: 77, distance: 473.2
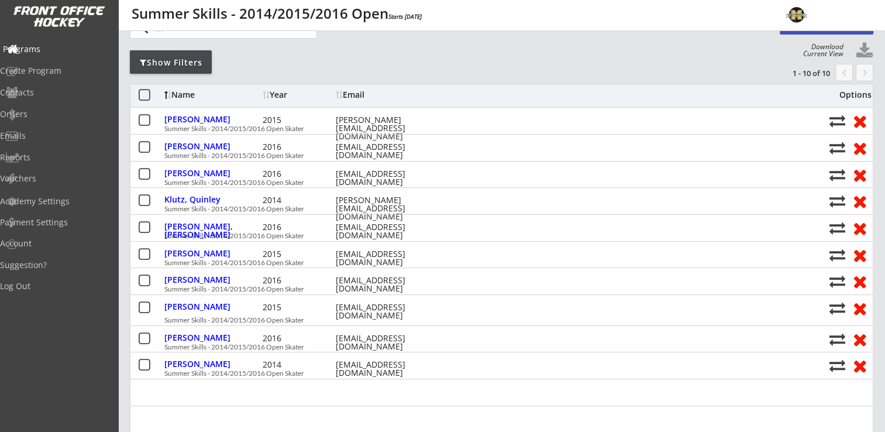
click at [57, 53] on div "Programs" at bounding box center [55, 49] width 105 height 8
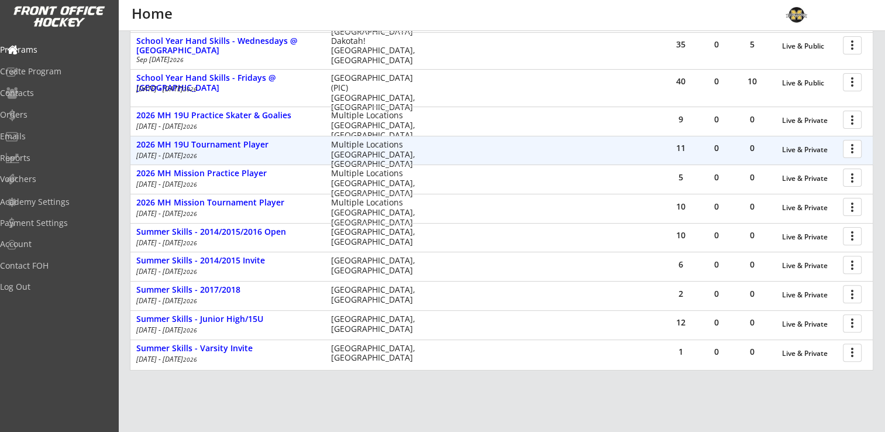
scroll to position [325, 0]
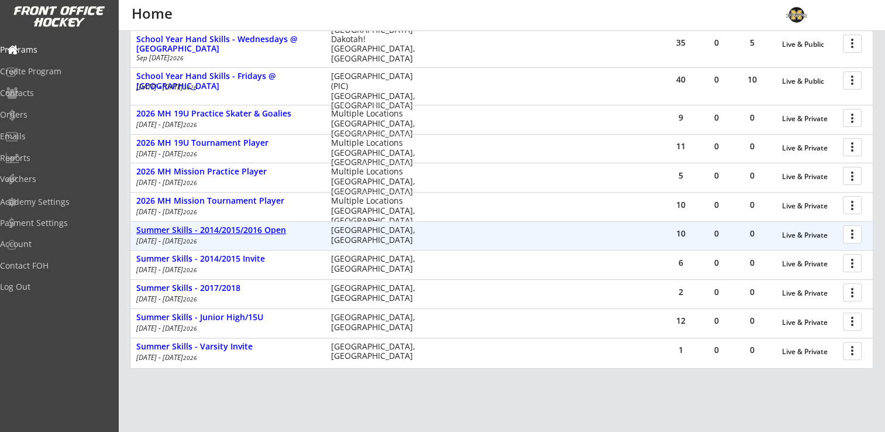
click at [212, 226] on div "Summer Skills - 2014/2015/2016 Open" at bounding box center [227, 230] width 183 height 10
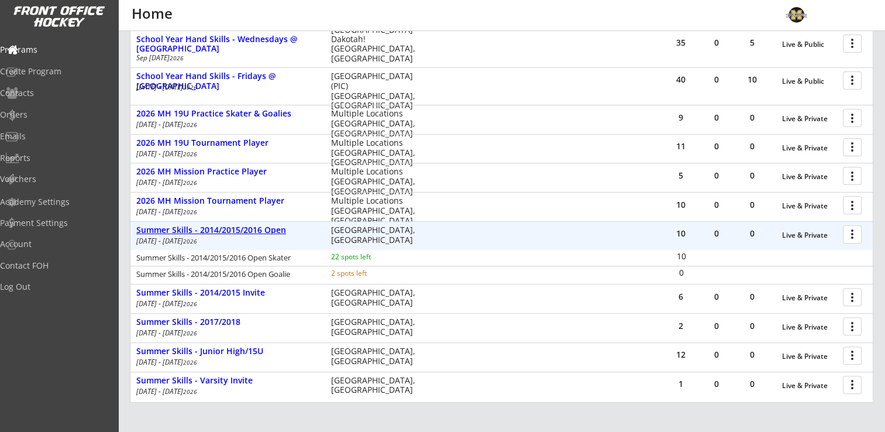
click at [212, 226] on div "Summer Skills - 2014/2015/2016 Open" at bounding box center [227, 230] width 183 height 10
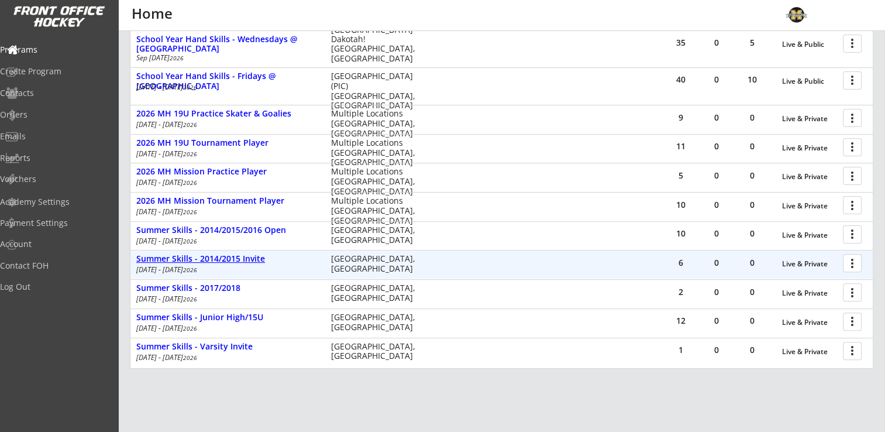
click at [213, 257] on div "Summer Skills - 2014/2015 Invite" at bounding box center [227, 259] width 183 height 10
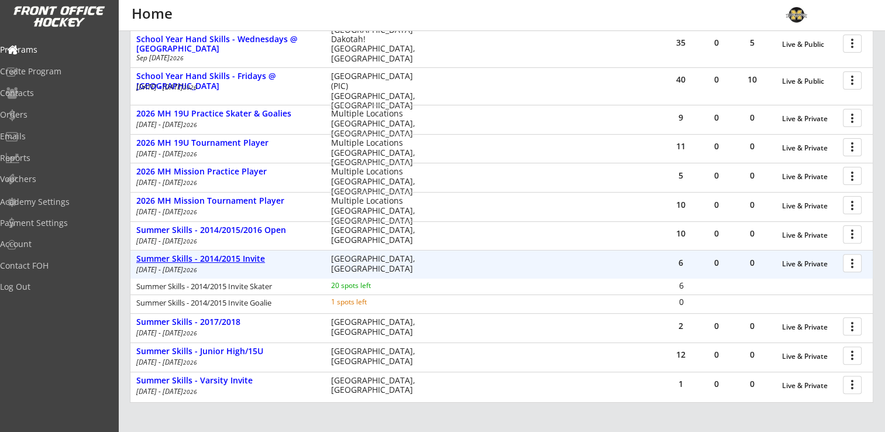
click at [213, 257] on div "Summer Skills - 2014/2015 Invite" at bounding box center [227, 259] width 183 height 10
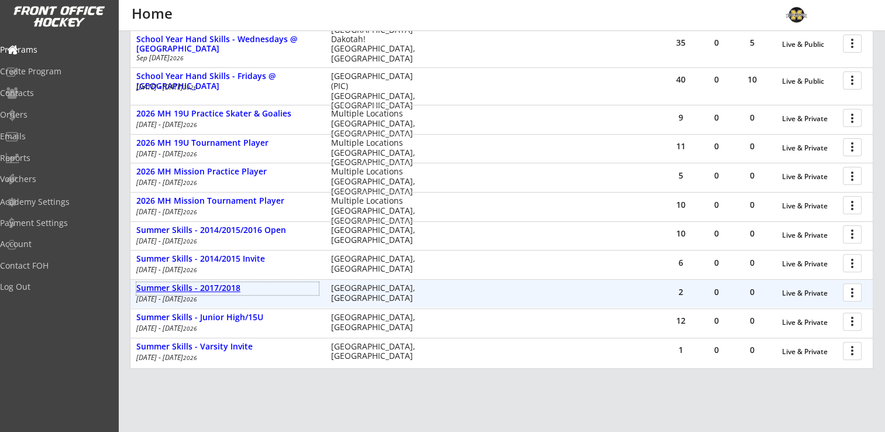
click at [204, 284] on div "Summer Skills - 2017/2018" at bounding box center [227, 288] width 183 height 10
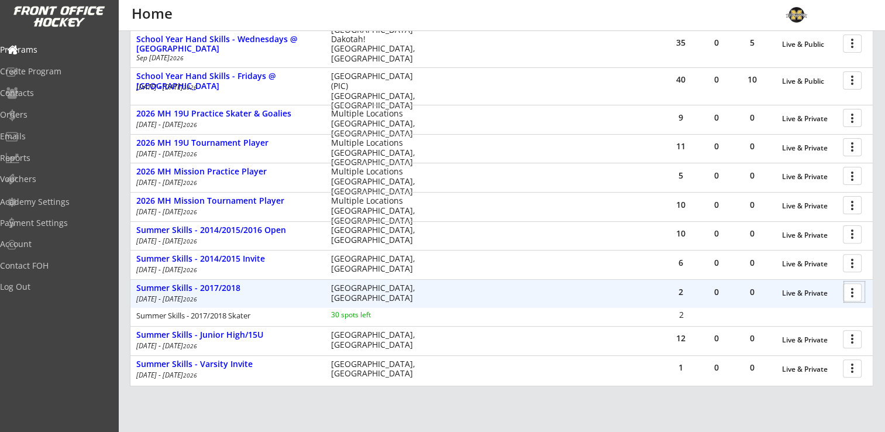
click at [851, 291] on div at bounding box center [854, 291] width 20 height 20
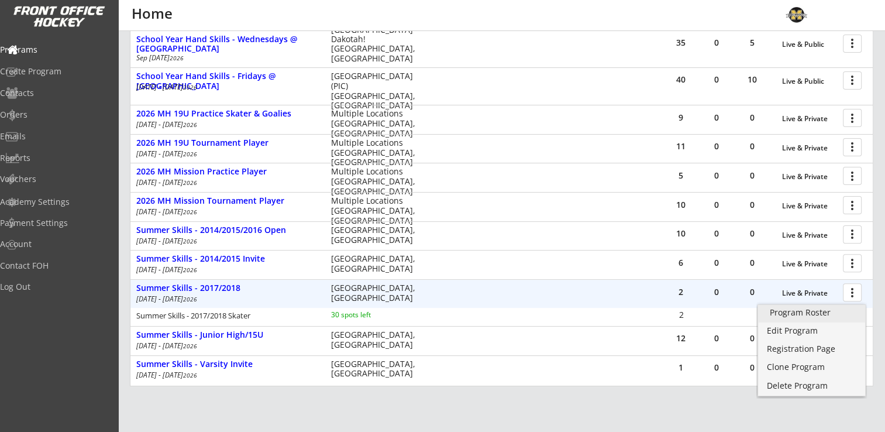
click at [812, 316] on div "Program Roster" at bounding box center [812, 312] width 84 height 8
